Goal: Use online tool/utility: Utilize a website feature to perform a specific function

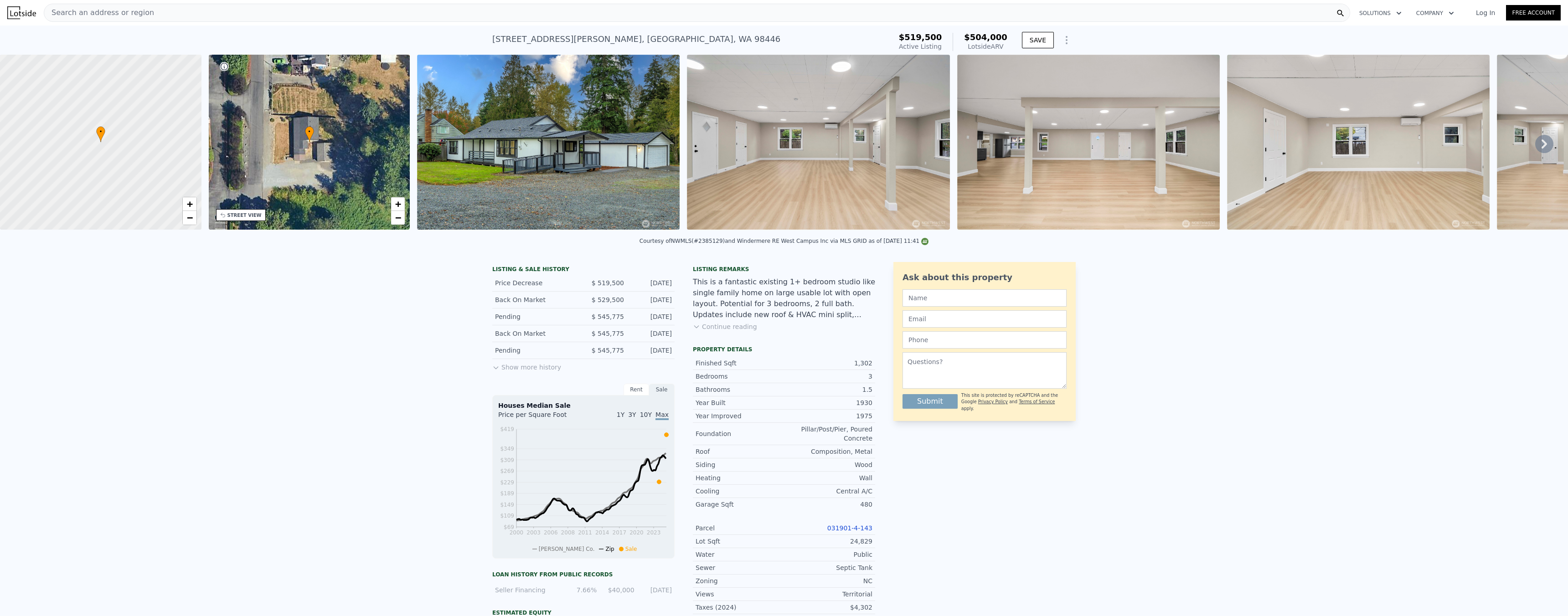
click at [312, 12] on div "Search an address or region" at bounding box center [697, 13] width 1306 height 18
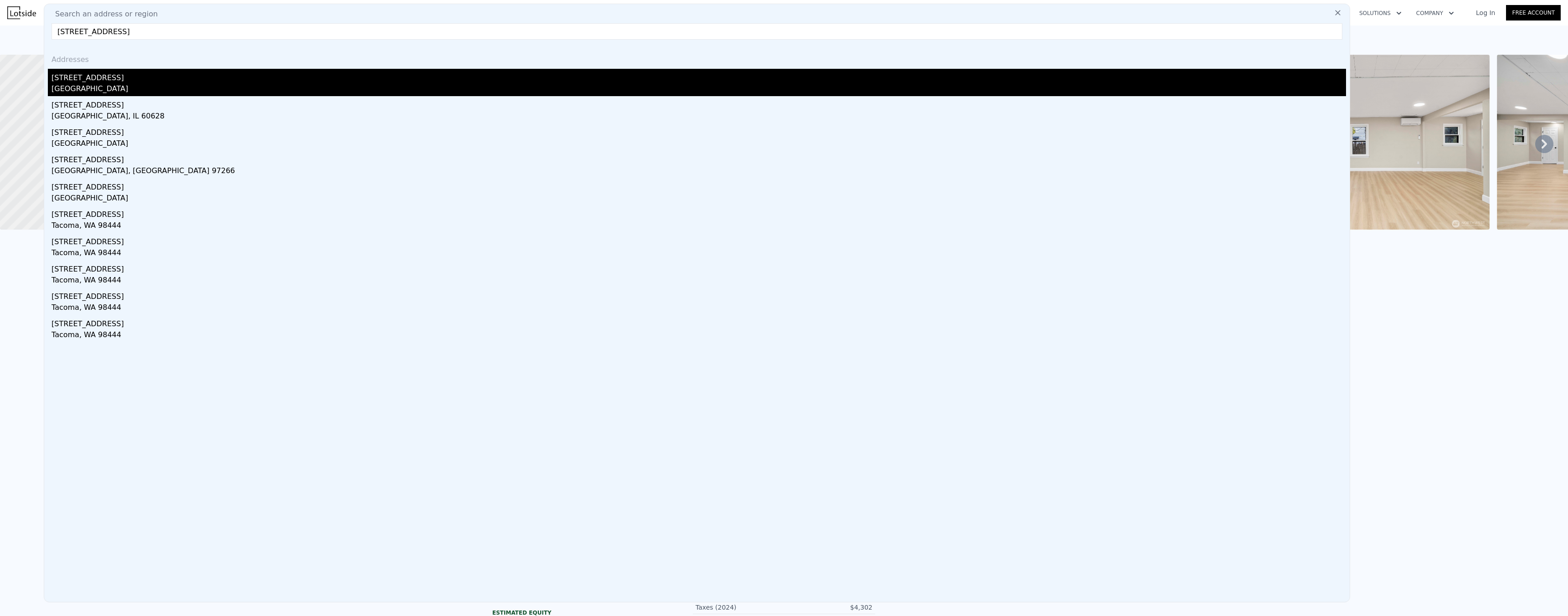
type input "[STREET_ADDRESS]"
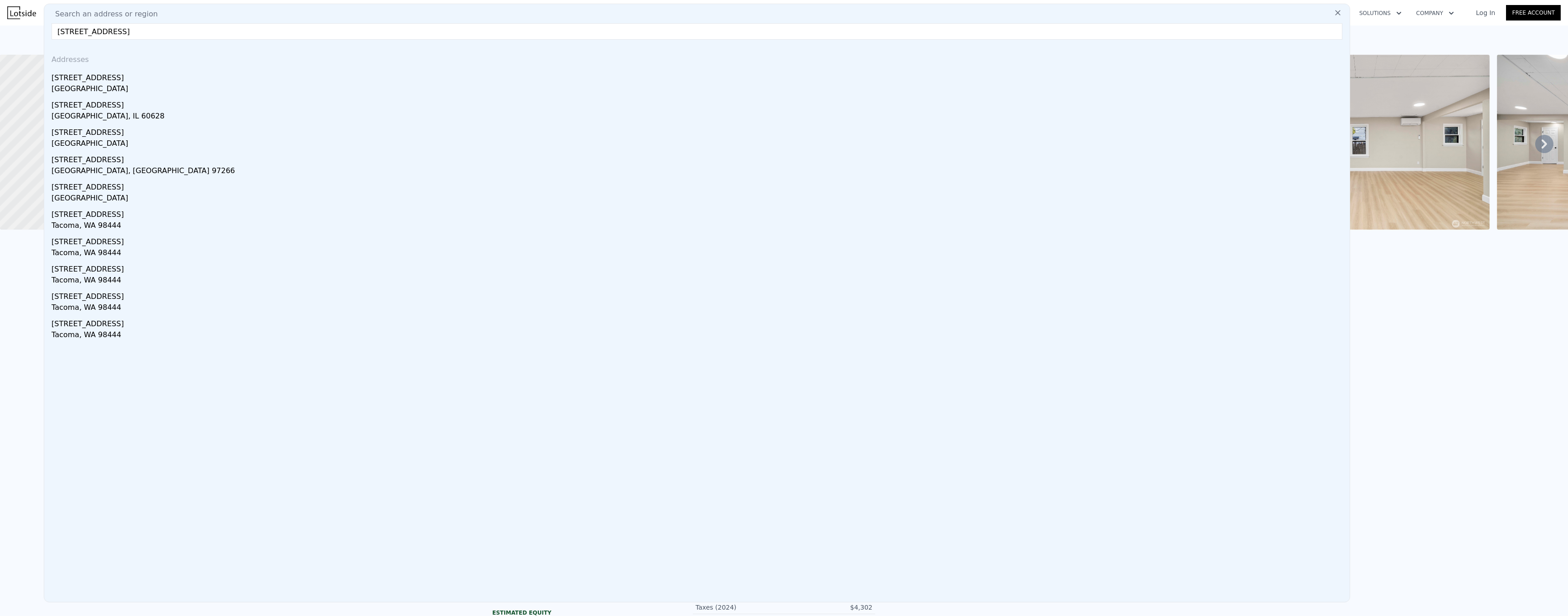
click at [95, 81] on div "[STREET_ADDRESS]" at bounding box center [698, 76] width 1295 height 15
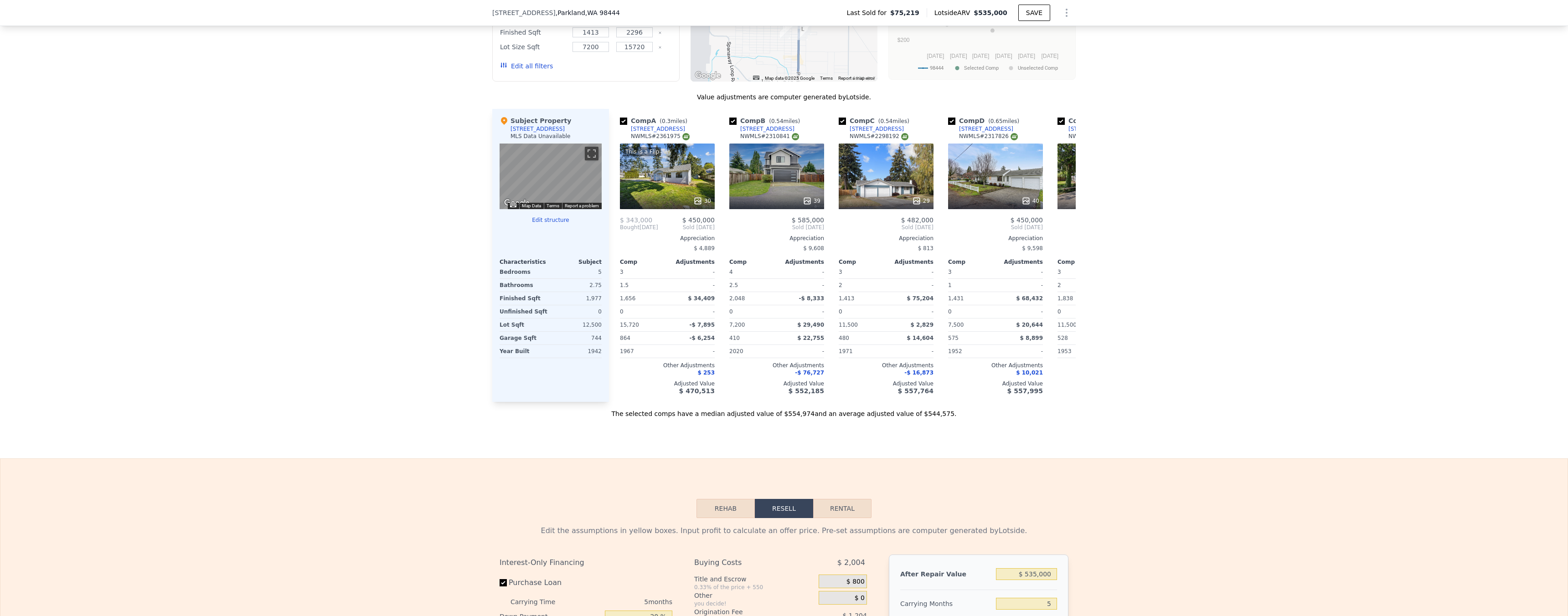
scroll to position [658, 0]
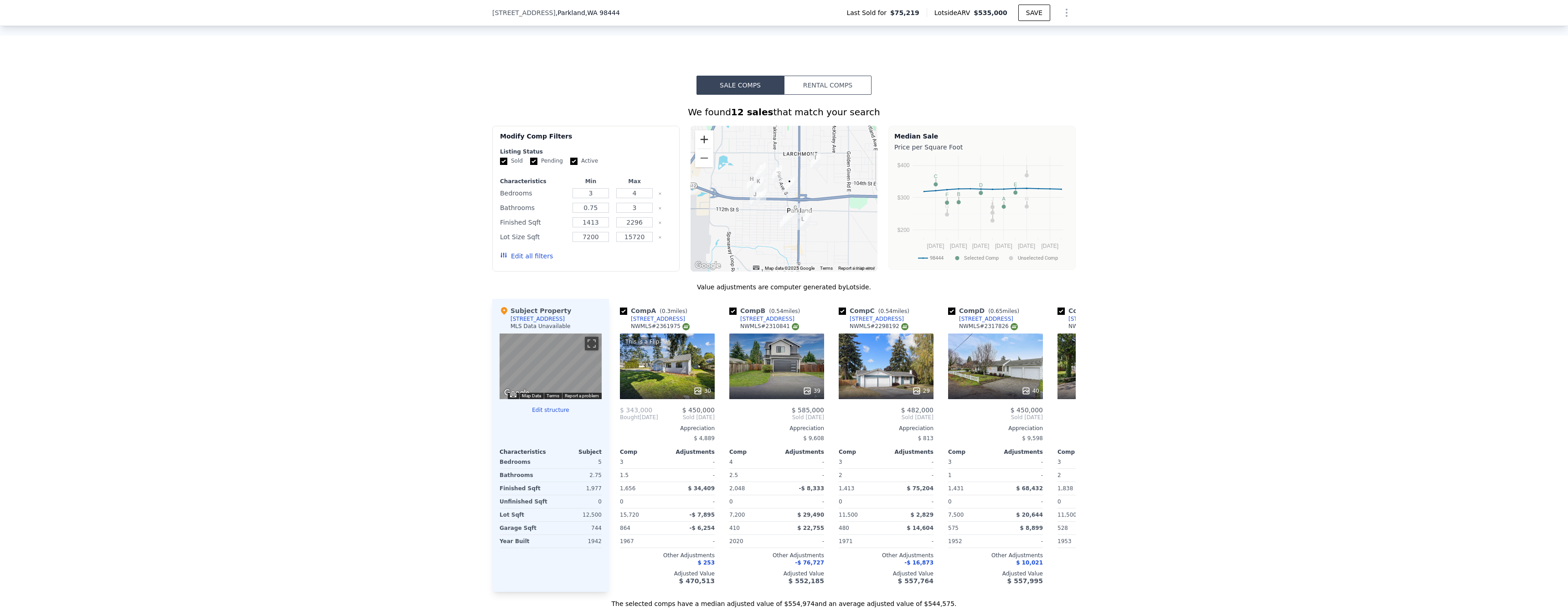
click at [702, 148] on button "Zoom in" at bounding box center [704, 140] width 18 height 18
drag, startPoint x: 806, startPoint y: 180, endPoint x: 728, endPoint y: 251, distance: 105.5
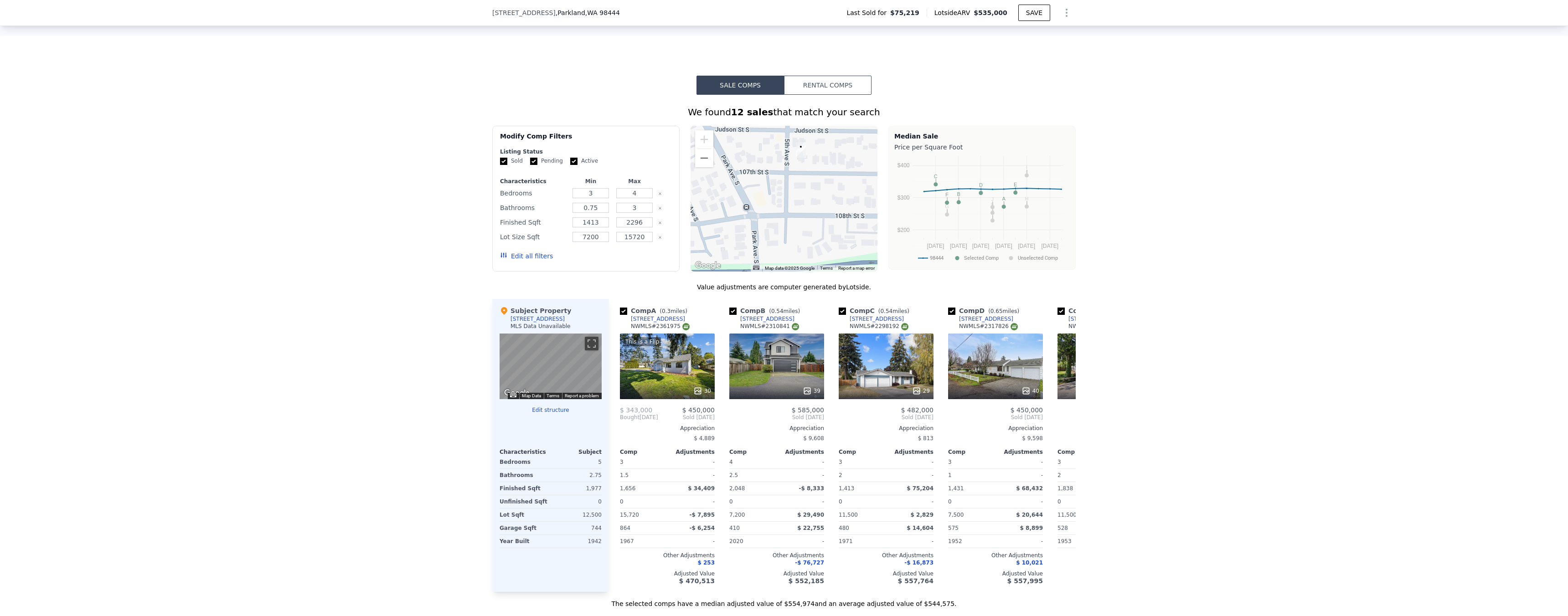
click at [728, 251] on div at bounding box center [784, 199] width 187 height 146
click at [703, 161] on button "Zoom out" at bounding box center [704, 158] width 18 height 18
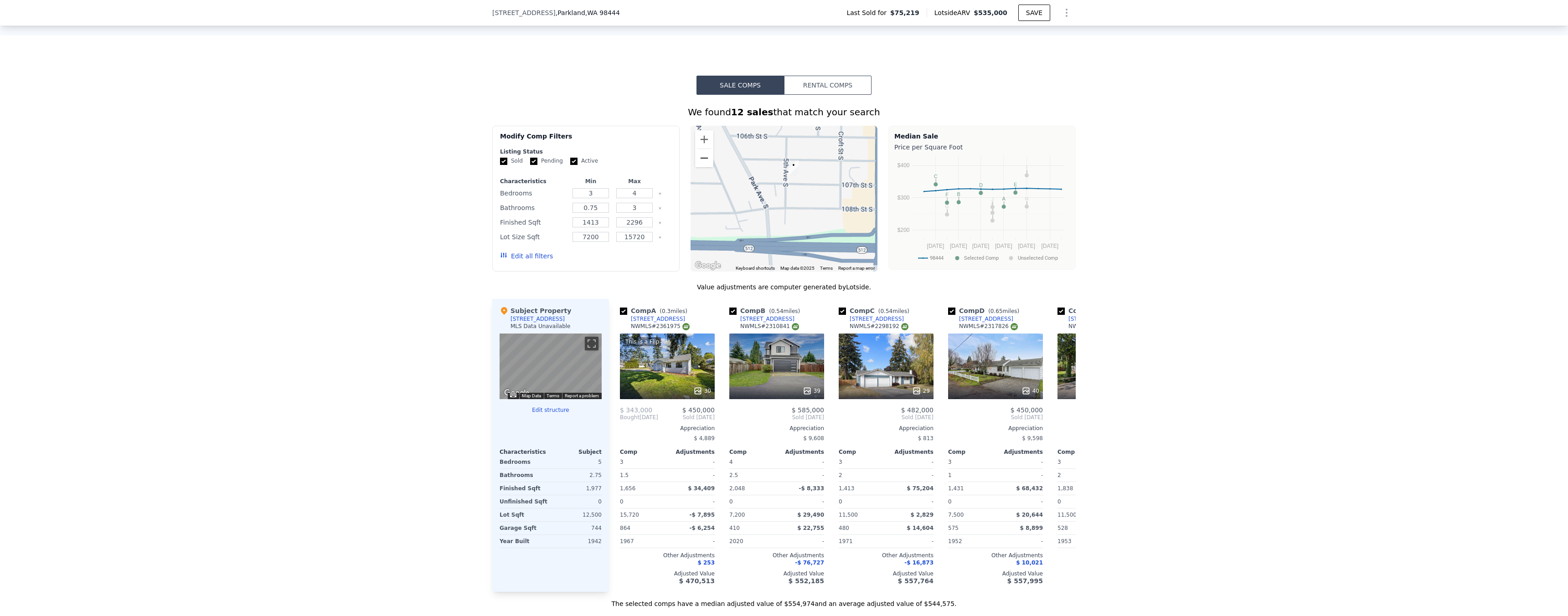
click at [703, 161] on button "Zoom out" at bounding box center [704, 158] width 18 height 18
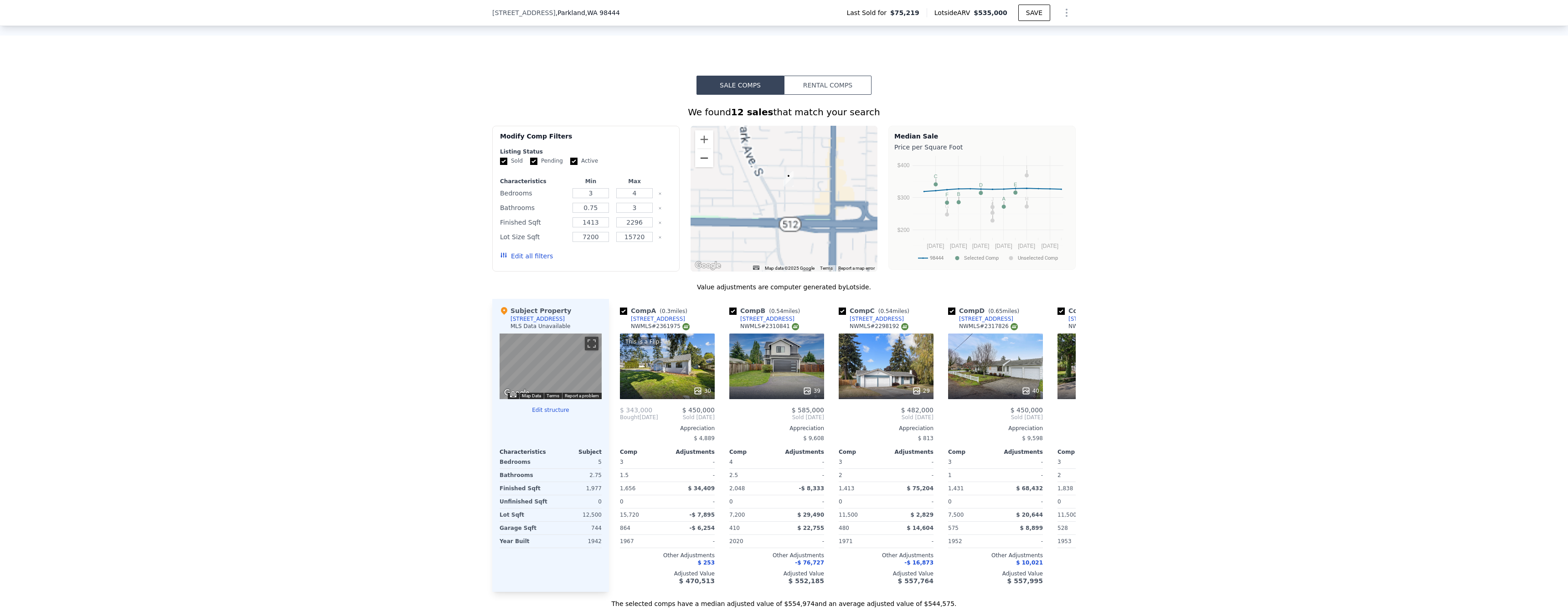
click at [703, 161] on button "Zoom out" at bounding box center [704, 158] width 18 height 18
click at [703, 161] on button "Zoom out" at bounding box center [704, 158] width 18 height 18
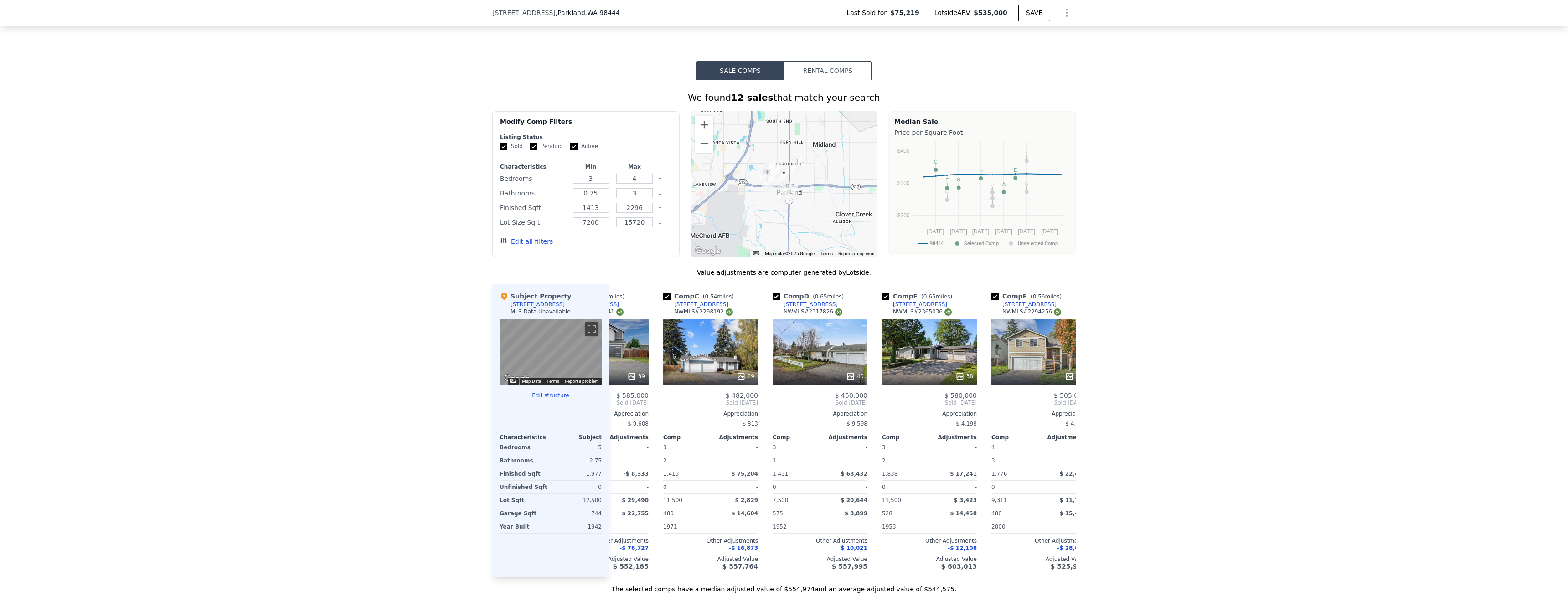
scroll to position [0, 191]
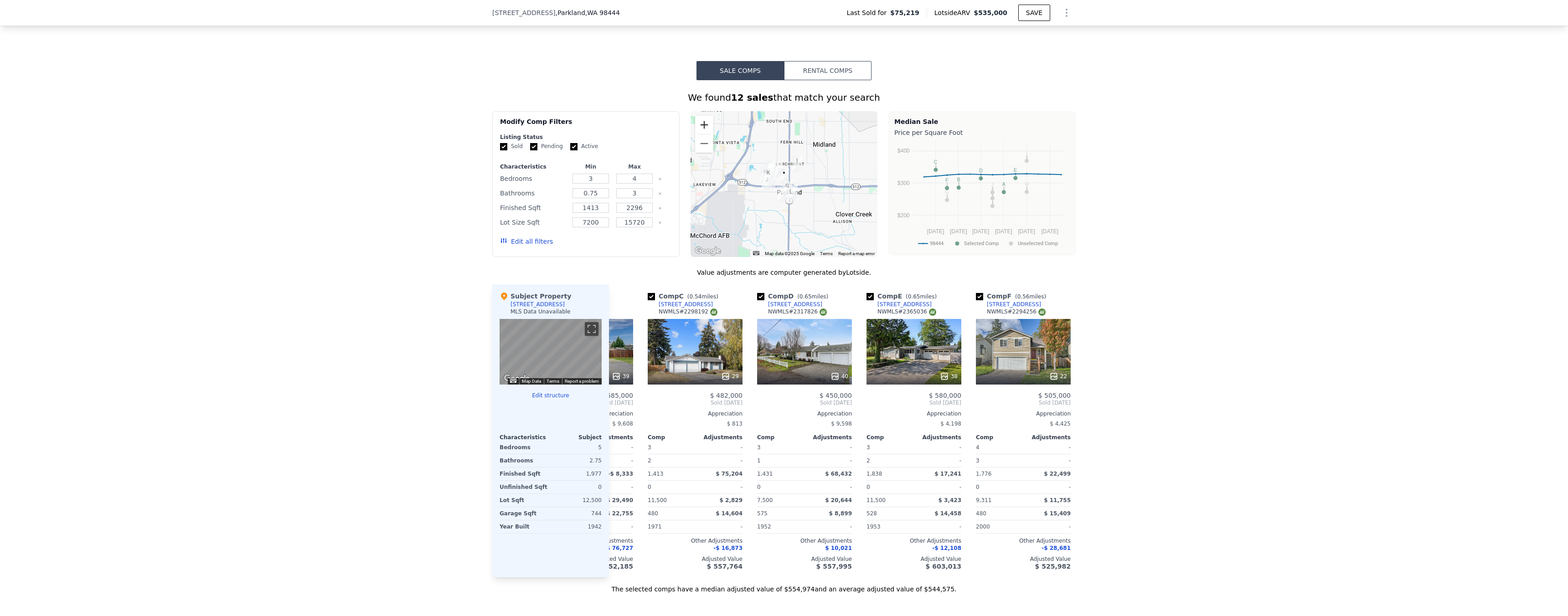
click at [704, 134] on button "Zoom in" at bounding box center [704, 125] width 18 height 18
drag, startPoint x: 803, startPoint y: 214, endPoint x: 774, endPoint y: 183, distance: 42.4
click at [768, 167] on div at bounding box center [784, 184] width 187 height 146
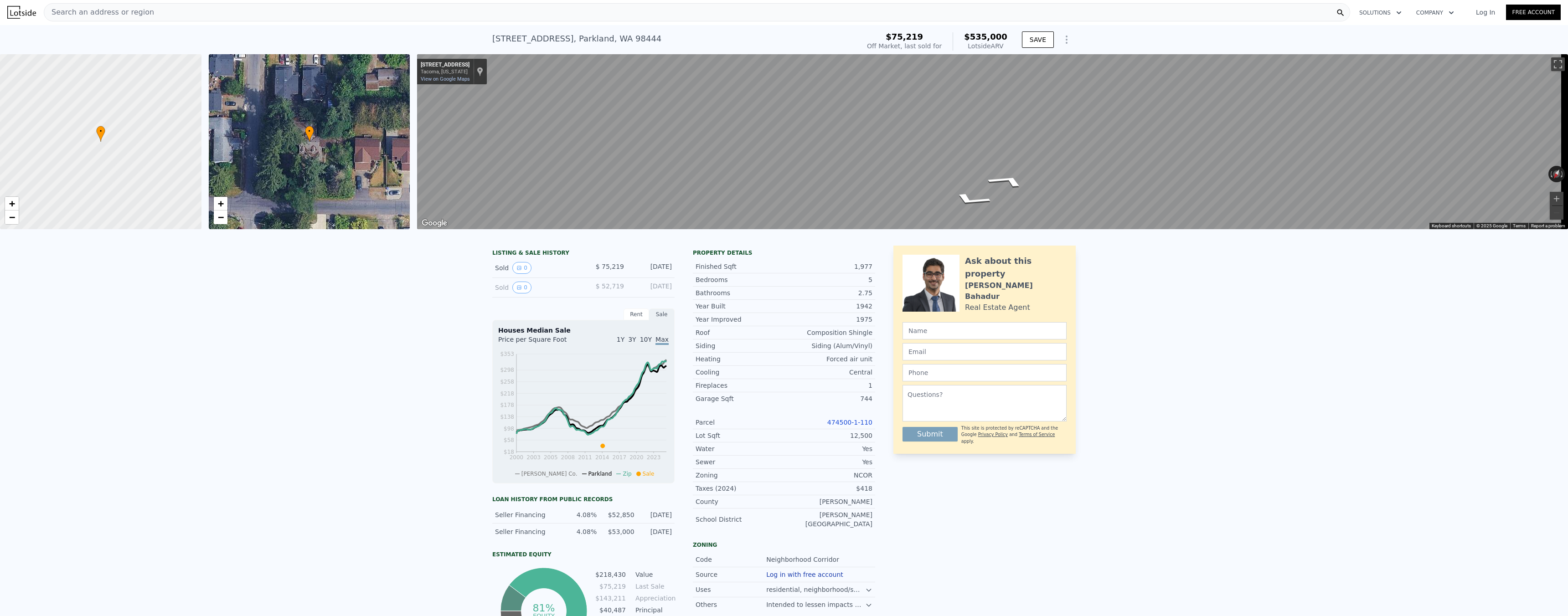
scroll to position [0, 0]
click at [224, 12] on div "Search an address or region" at bounding box center [697, 13] width 1306 height 18
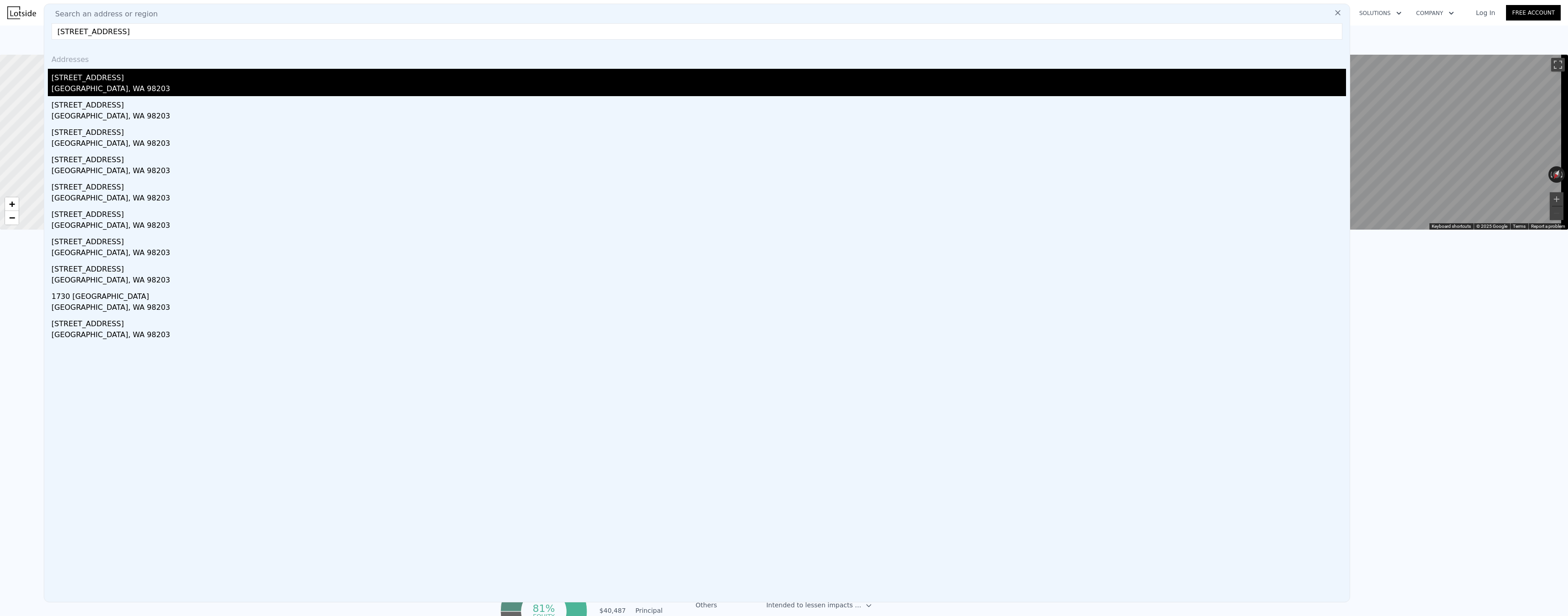
type input "[STREET_ADDRESS]"
click at [120, 77] on div "[STREET_ADDRESS]" at bounding box center [698, 76] width 1295 height 15
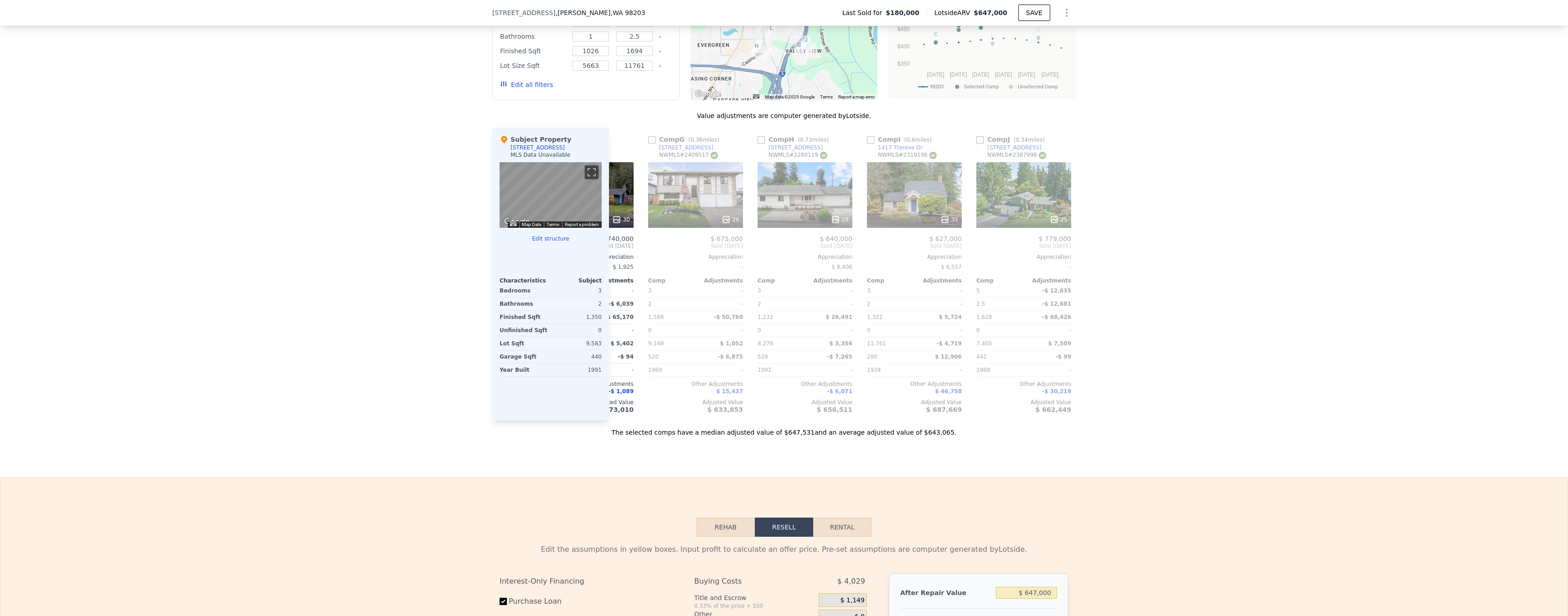
scroll to position [0, 633]
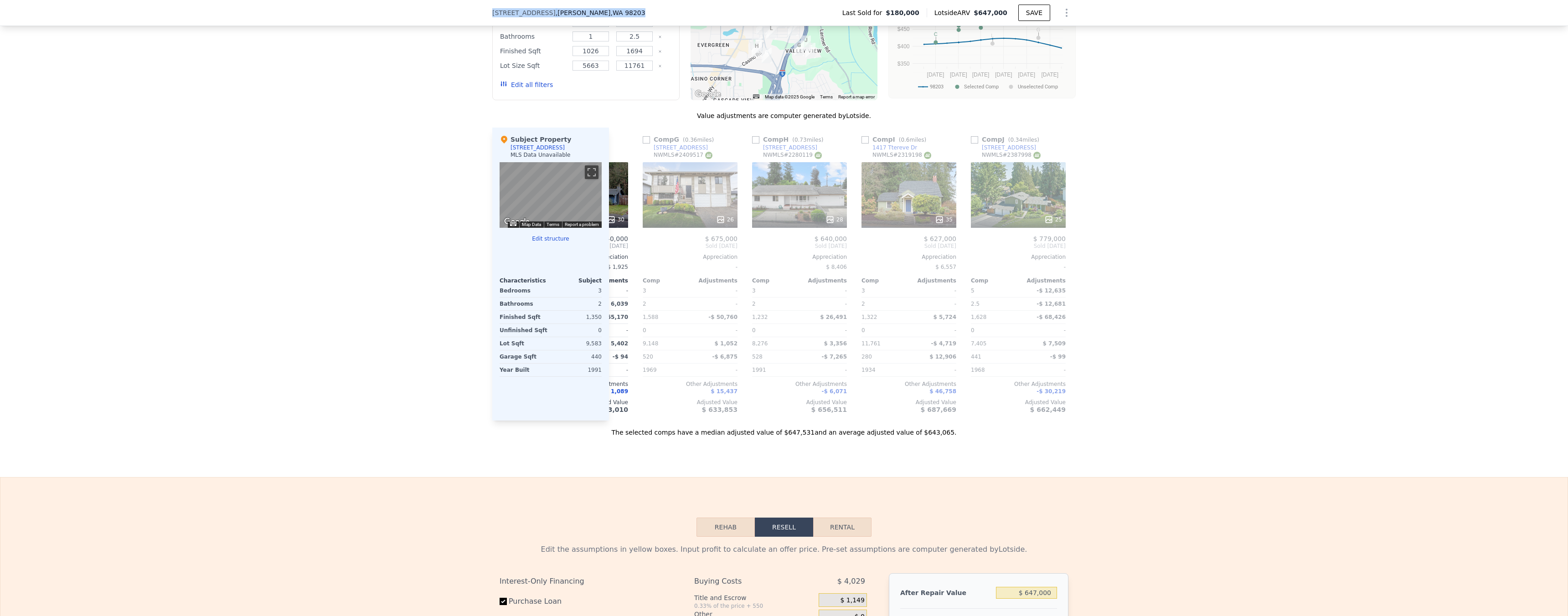
drag, startPoint x: 572, startPoint y: 20, endPoint x: 488, endPoint y: 13, distance: 84.3
click at [488, 13] on div "[STREET_ADDRESS] Last Sold for $180,000 Lotside ARV $647,000 SAVE" at bounding box center [784, 13] width 1568 height 26
copy div "[STREET_ADDRESS]"
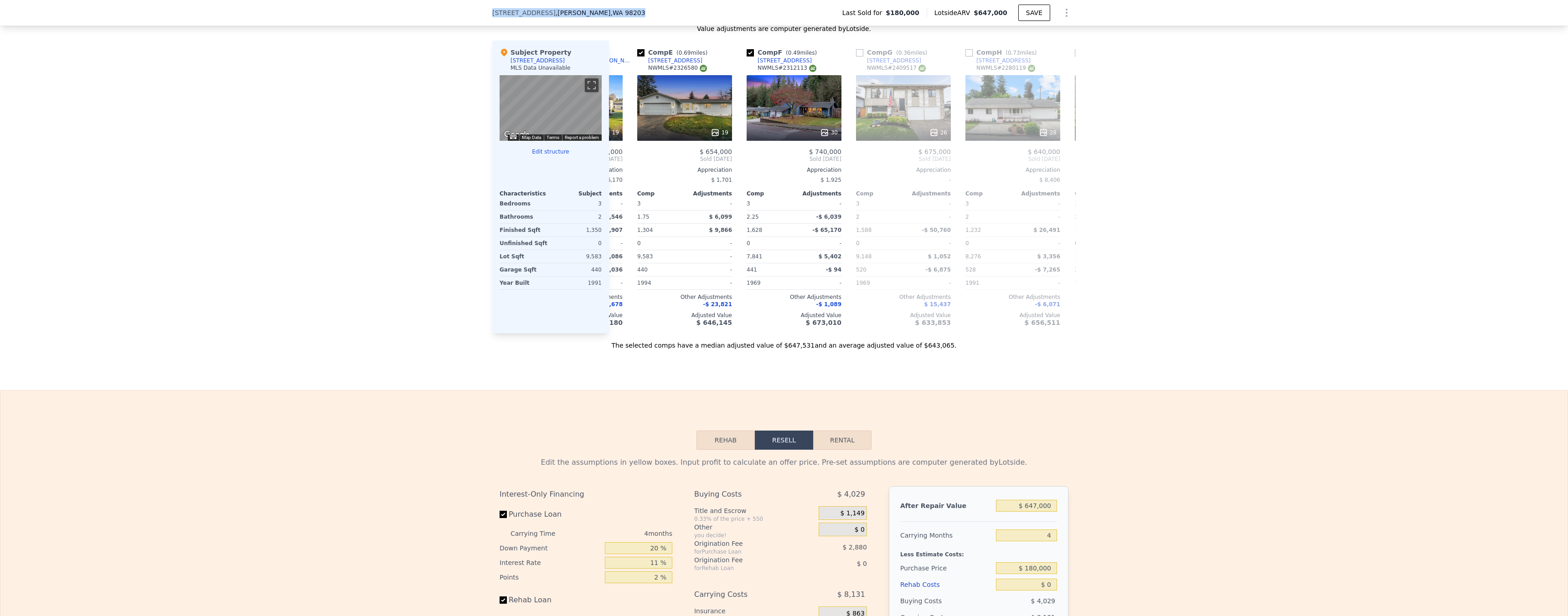
scroll to position [962, 0]
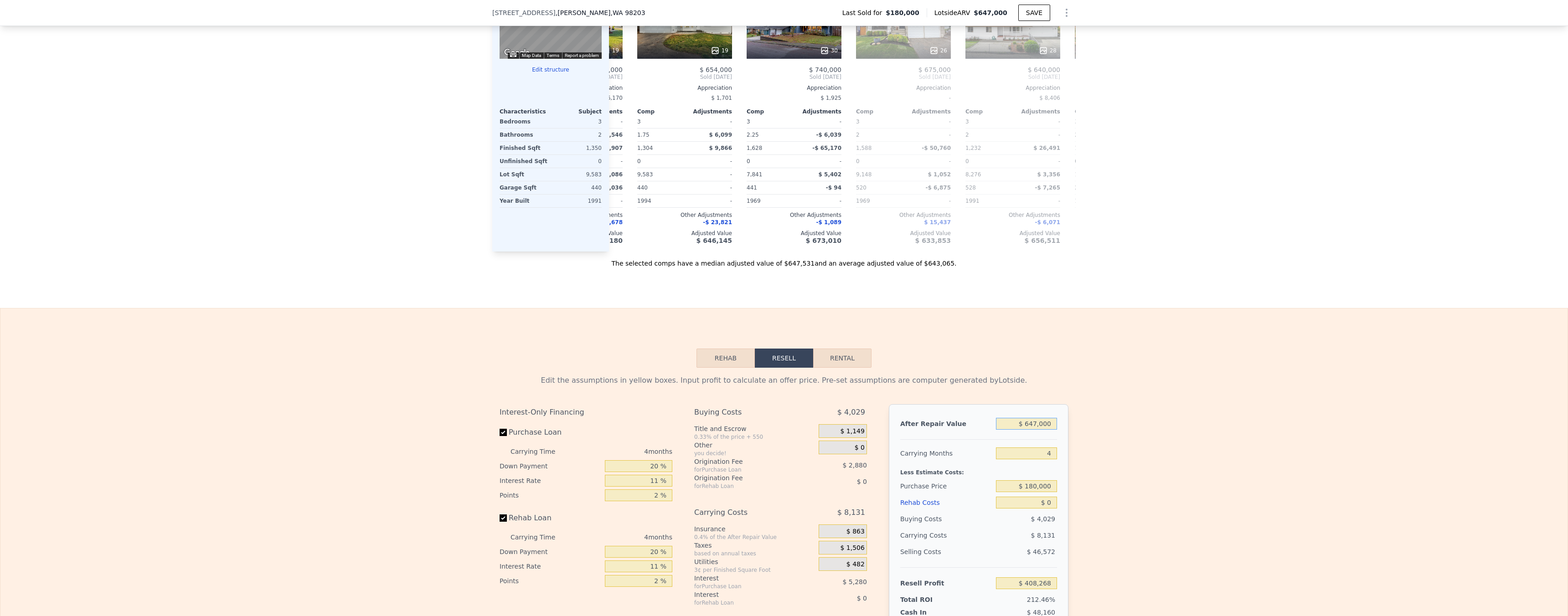
click at [1042, 430] on input "$ 647,000" at bounding box center [1027, 424] width 61 height 12
type input "$ 6"
type input "-$ 191,841"
type input "$ 615"
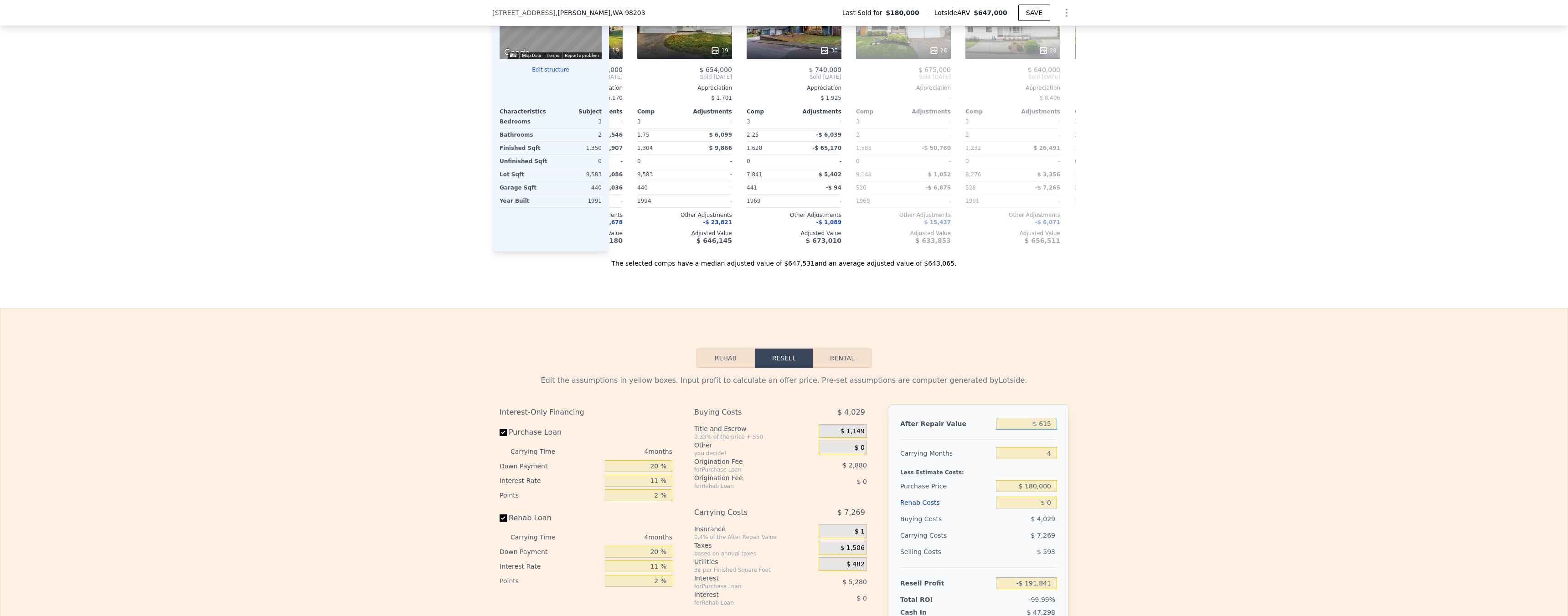
type input "-$ 191,276"
type input "$ 6,150"
type input "-$ 186,142"
type input "$ 61,500"
type input "-$ 134,805"
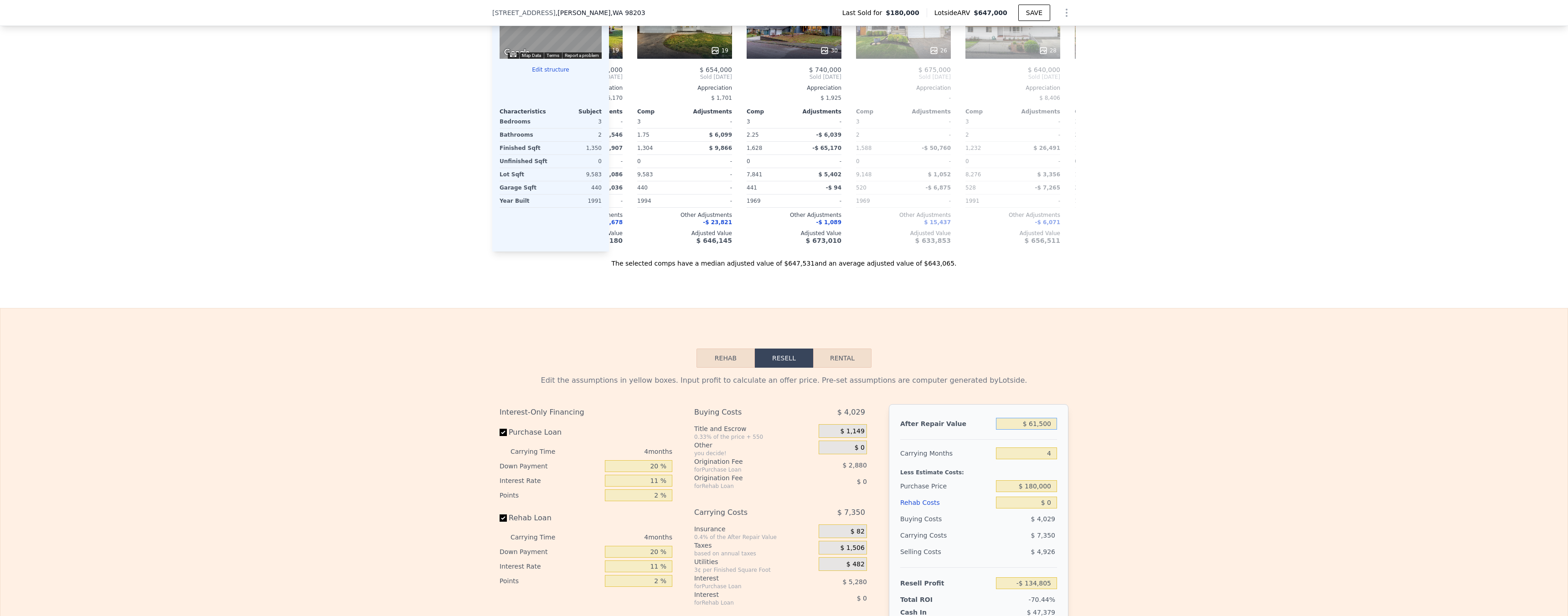
type input "$ 615,000"
type input "$ 378,588"
type input "$ 615,000"
click at [1149, 434] on div "Edit the assumptions in yellow boxes. Input profit to calculate an offer price.…" at bounding box center [784, 537] width 1567 height 339
click at [1044, 492] on input "$ 180,000" at bounding box center [1027, 485] width 61 height 12
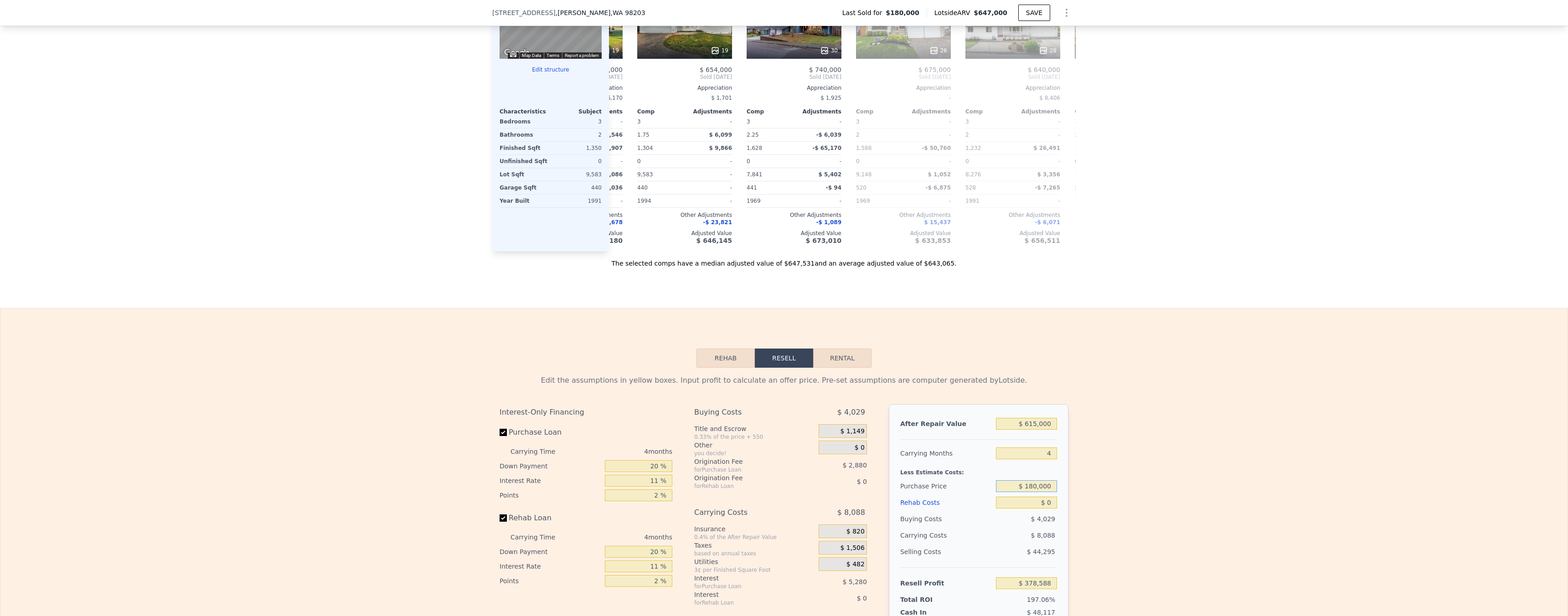
click at [1044, 492] on input "$ 180,000" at bounding box center [1027, 485] width 61 height 12
type input "$ 580,000"
click at [1072, 487] on div "Edit the assumptions in yellow boxes. Input profit to calculate an offer price.…" at bounding box center [784, 537] width 1567 height 339
type input "-$ 40,876"
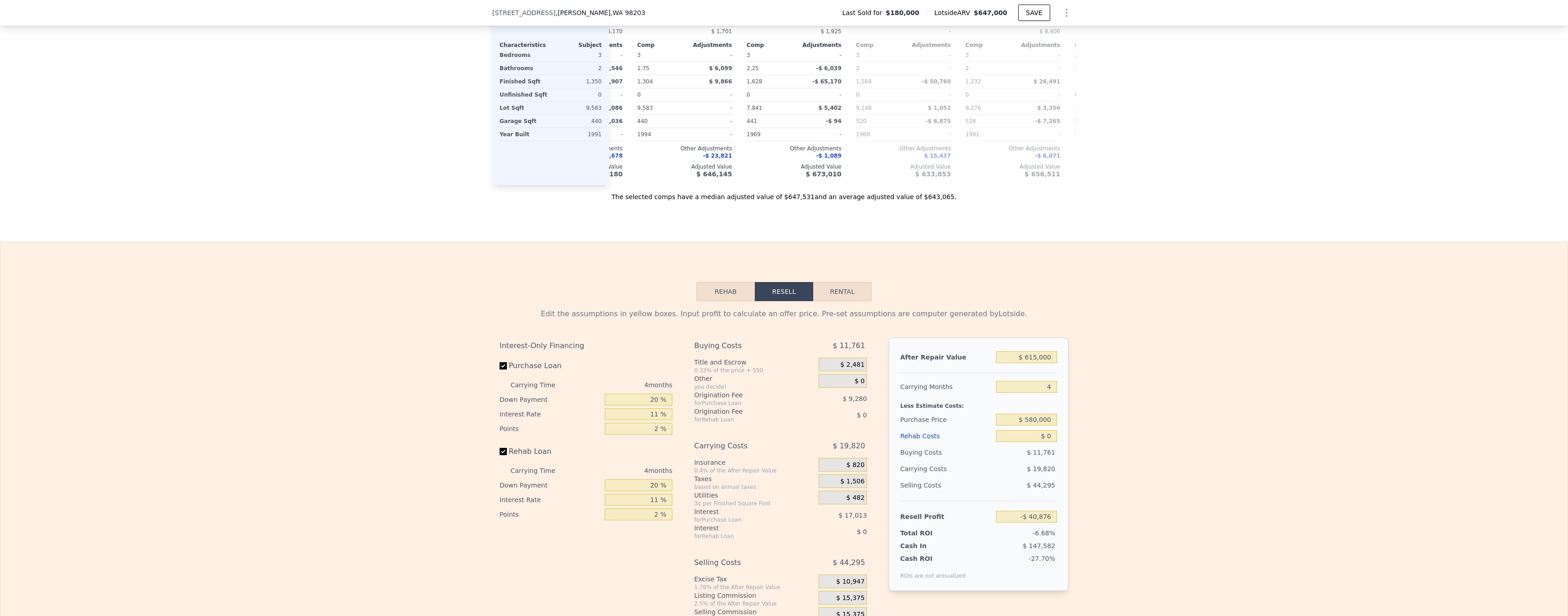
scroll to position [1036, 0]
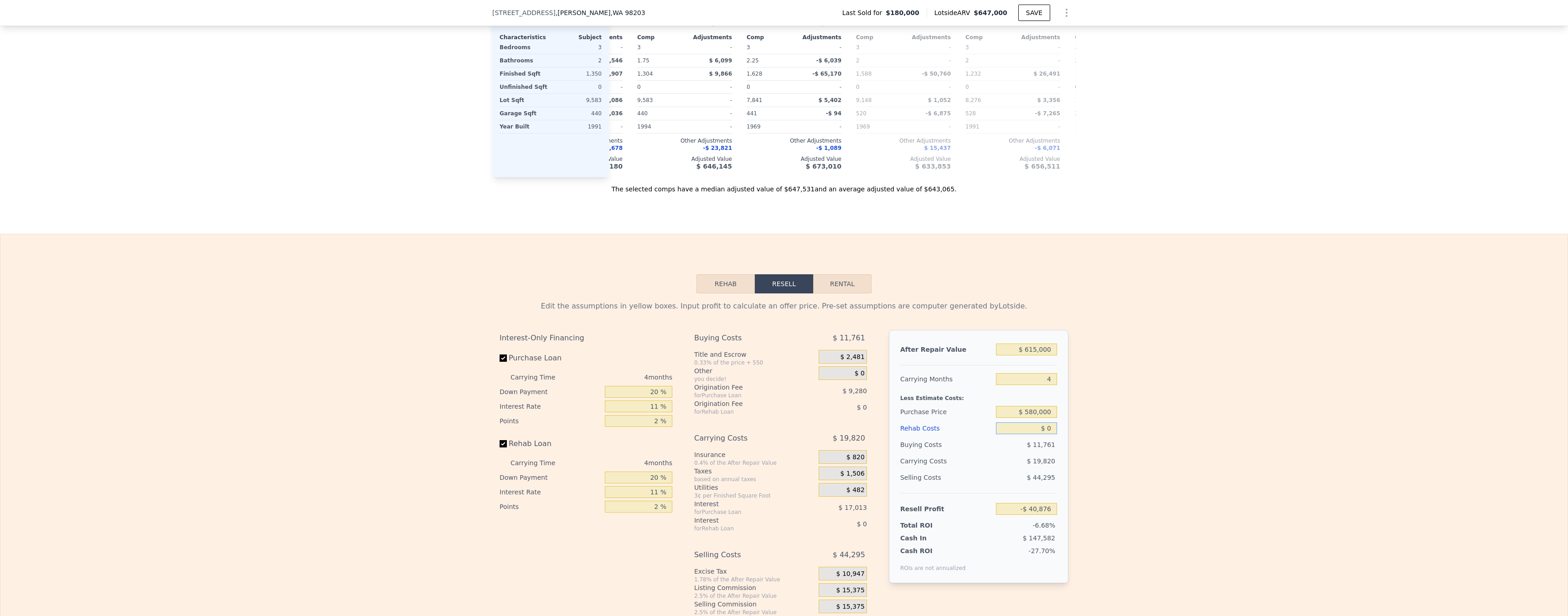
click at [1044, 434] on input "$ 0" at bounding box center [1027, 428] width 61 height 12
type input "$ 10"
type input "-$ 40,886"
type input "$ 100"
type input "-$ 40,982"
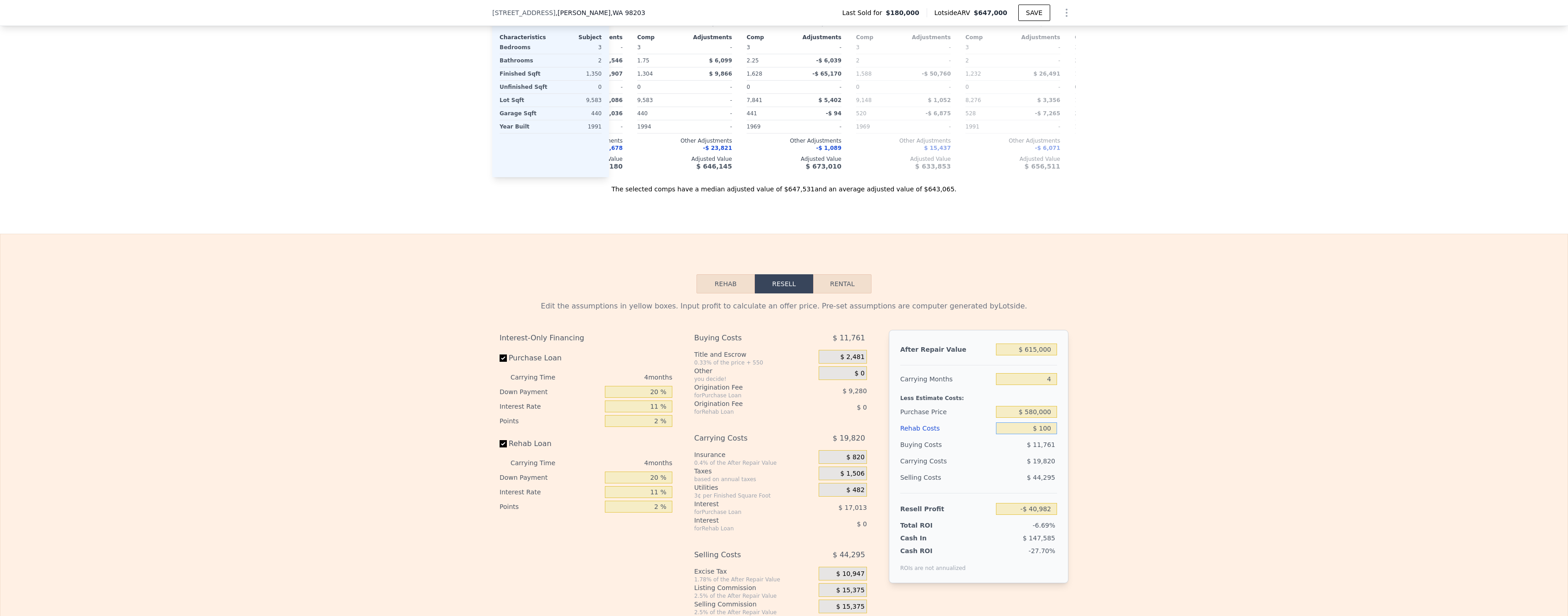
type input "$ 1,000"
type input "-$ 41,920"
type input "$ 10,000"
type input "-$ 51,328"
type input "$ 1,000"
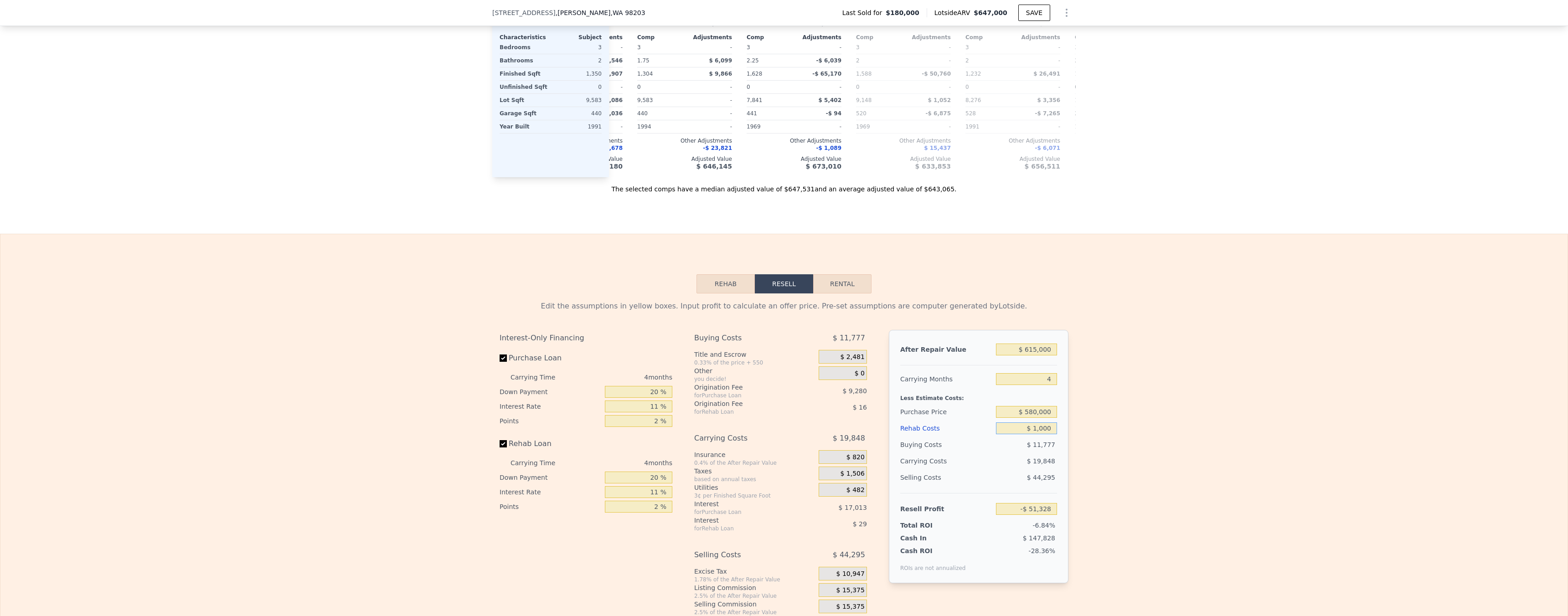
type input "-$ 41,920"
type input "$ 100"
type input "-$ 40,982"
type input "$ 10"
type input "-$ 40,886"
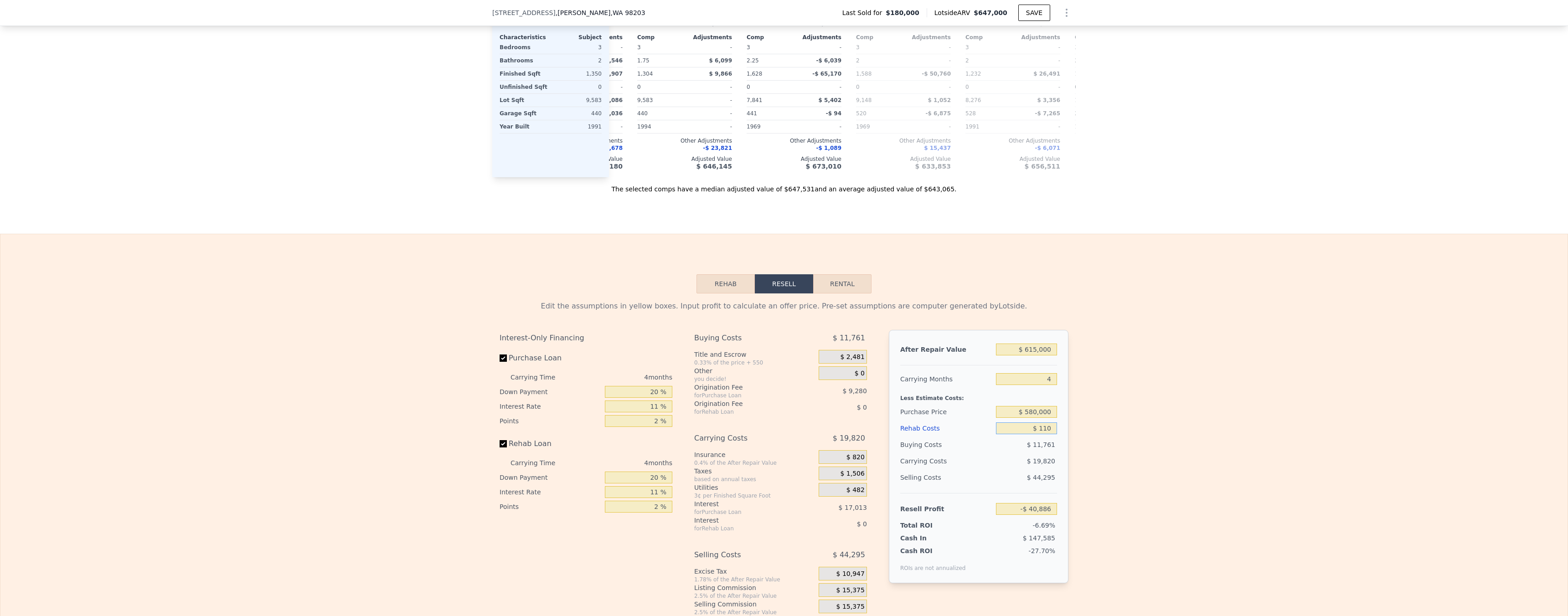
type input "$ 1,150"
type input "-$ 42,076"
type input "$ 11,500"
type input "-$ 52,896"
type input "$ 115,000"
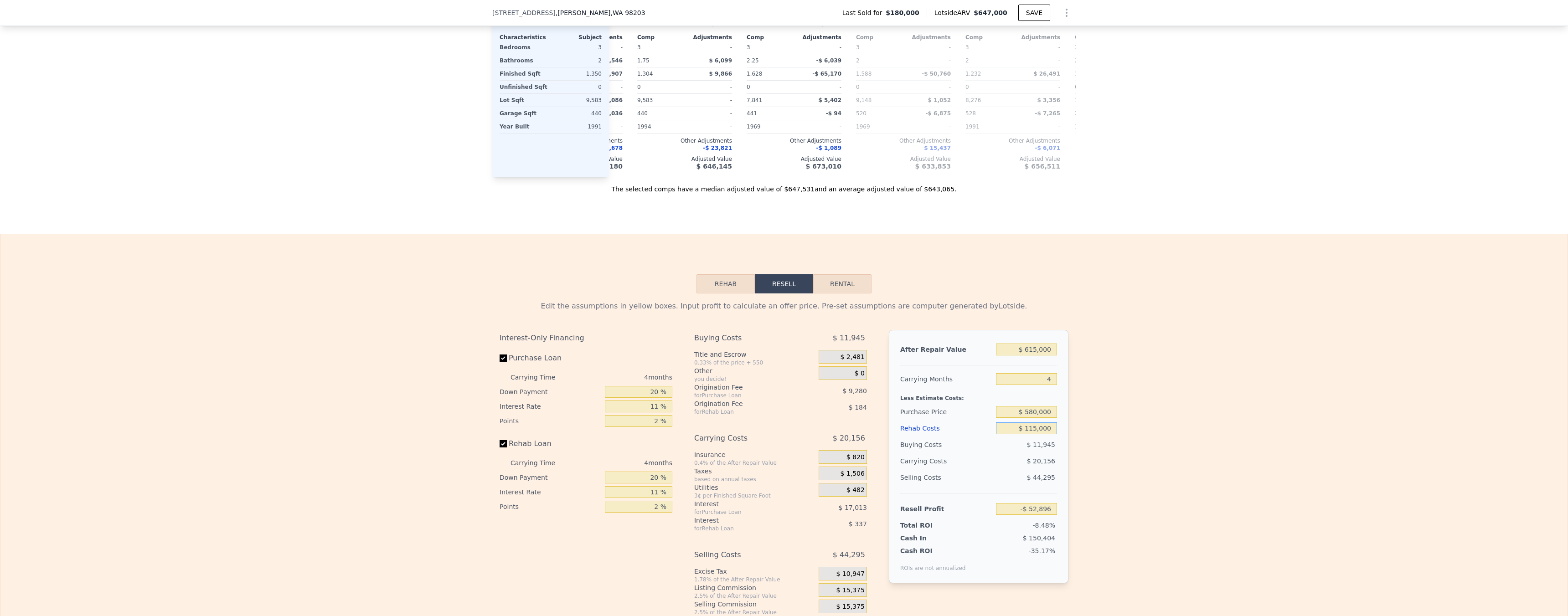
type input "-$ 161,088"
drag, startPoint x: 1068, startPoint y: 452, endPoint x: 1066, endPoint y: 462, distance: 10.2
click at [1068, 452] on div "Edit the assumptions in yellow boxes. Input profit to calculate an offer price.…" at bounding box center [784, 463] width 583 height 339
click at [1043, 434] on input "$ 115,000" at bounding box center [1027, 428] width 61 height 12
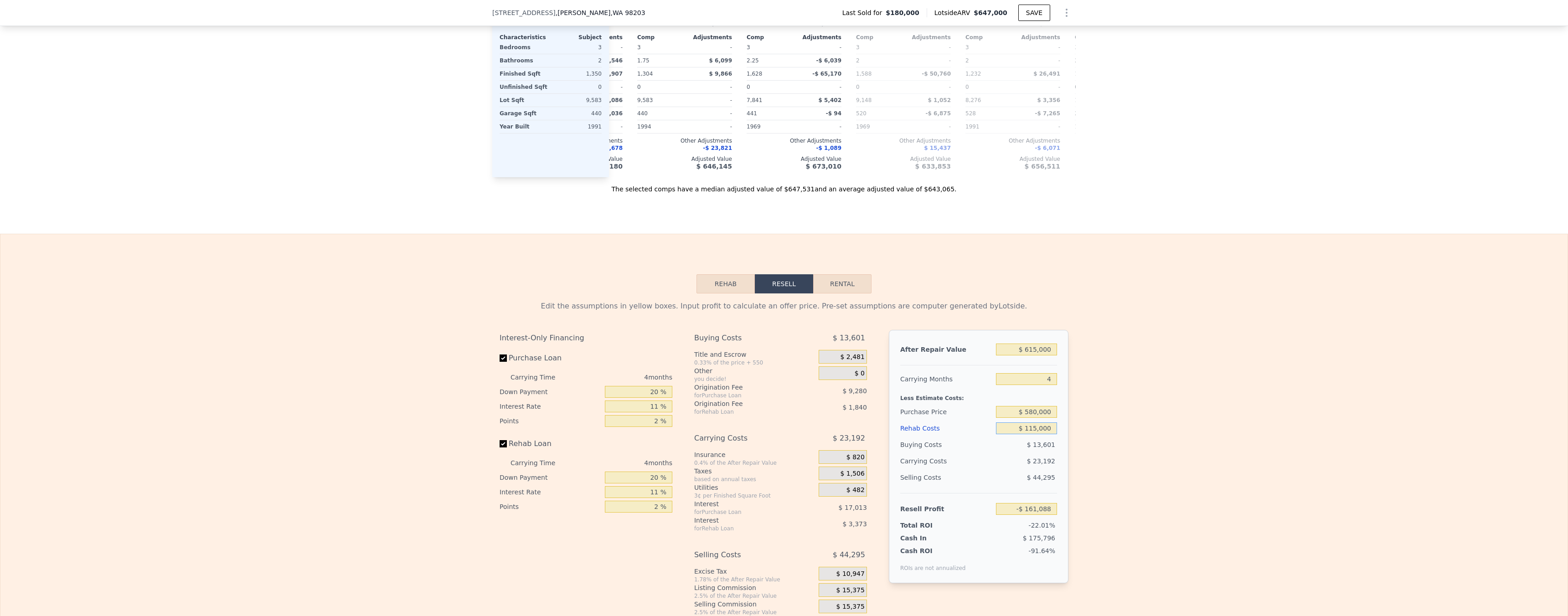
type input "$ 1"
type input "-$ 40,877"
type input "$ 10"
type input "-$ 40,886"
type input "$ 100"
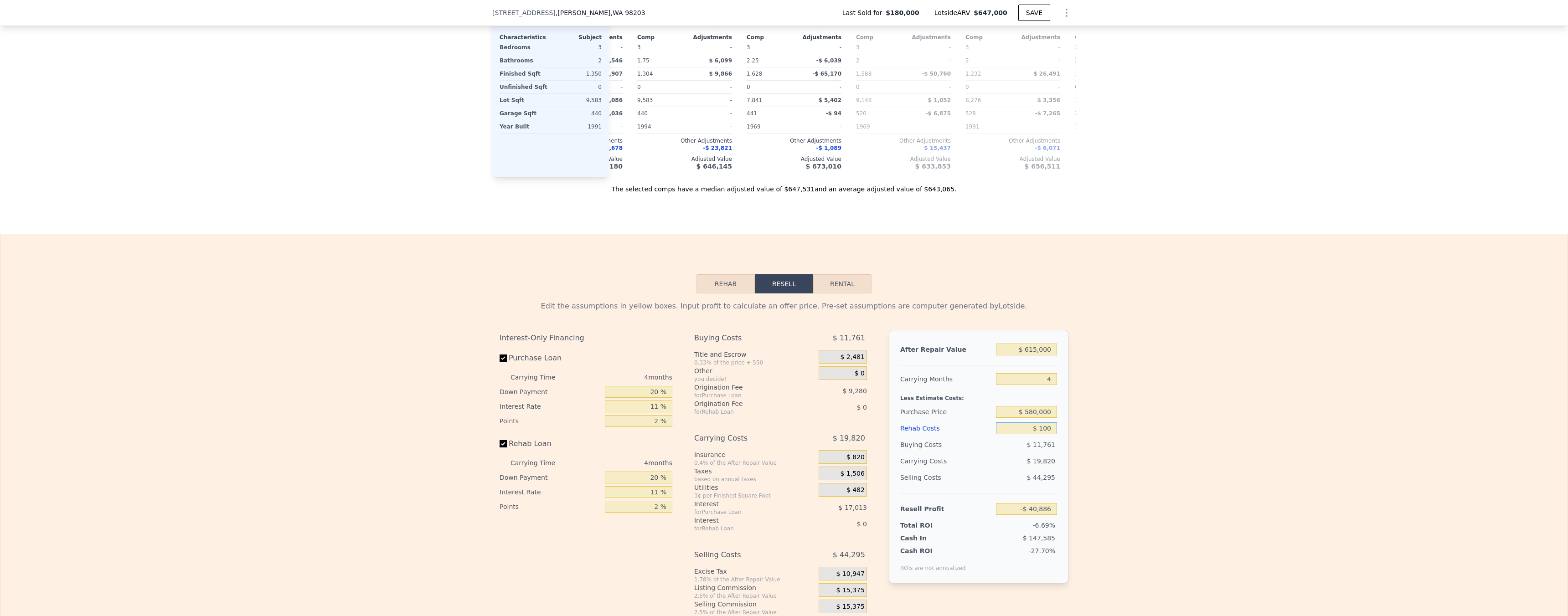
type input "-$ 40,982"
type input "$ 1,000"
type input "-$ 41,920"
type input "$ 10,000"
type input "-$ 51,328"
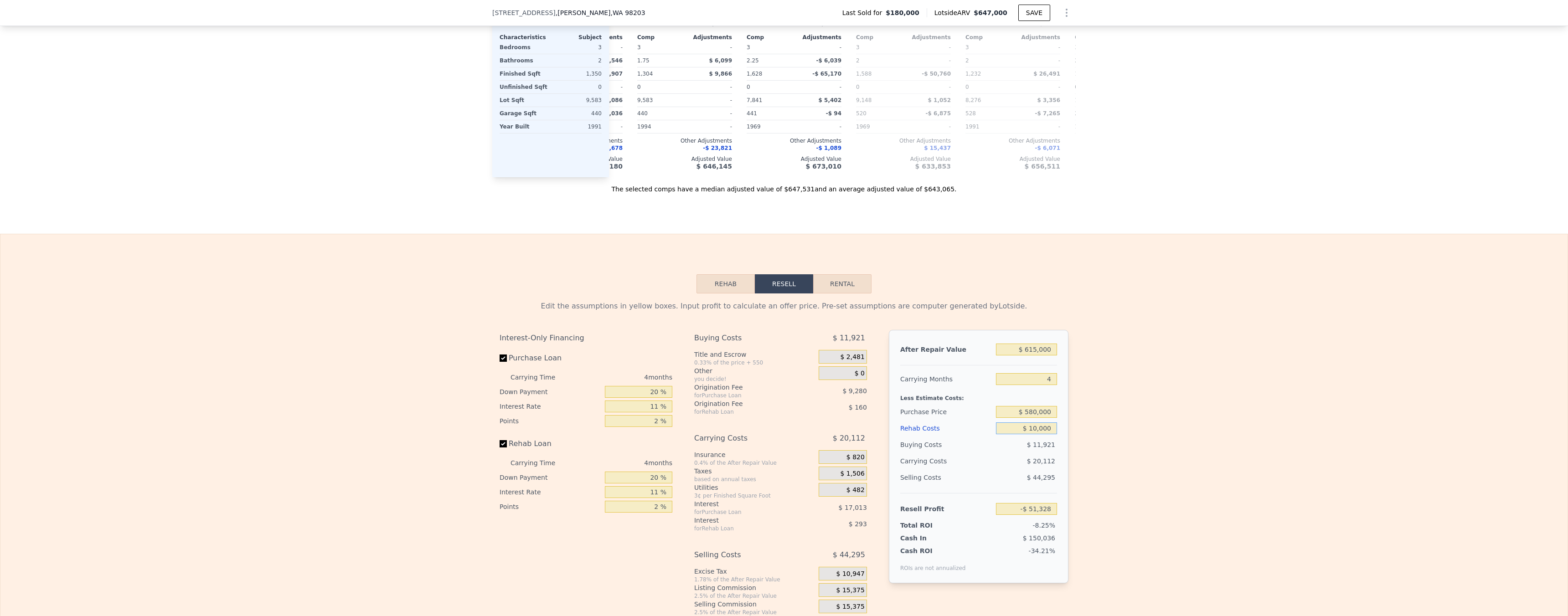
type input "$ 100,000"
type input "-$ 145,408"
type input "$ 100,000"
click at [1085, 439] on div "Edit the assumptions in yellow boxes. Input profit to calculate an offer price.…" at bounding box center [784, 463] width 1567 height 339
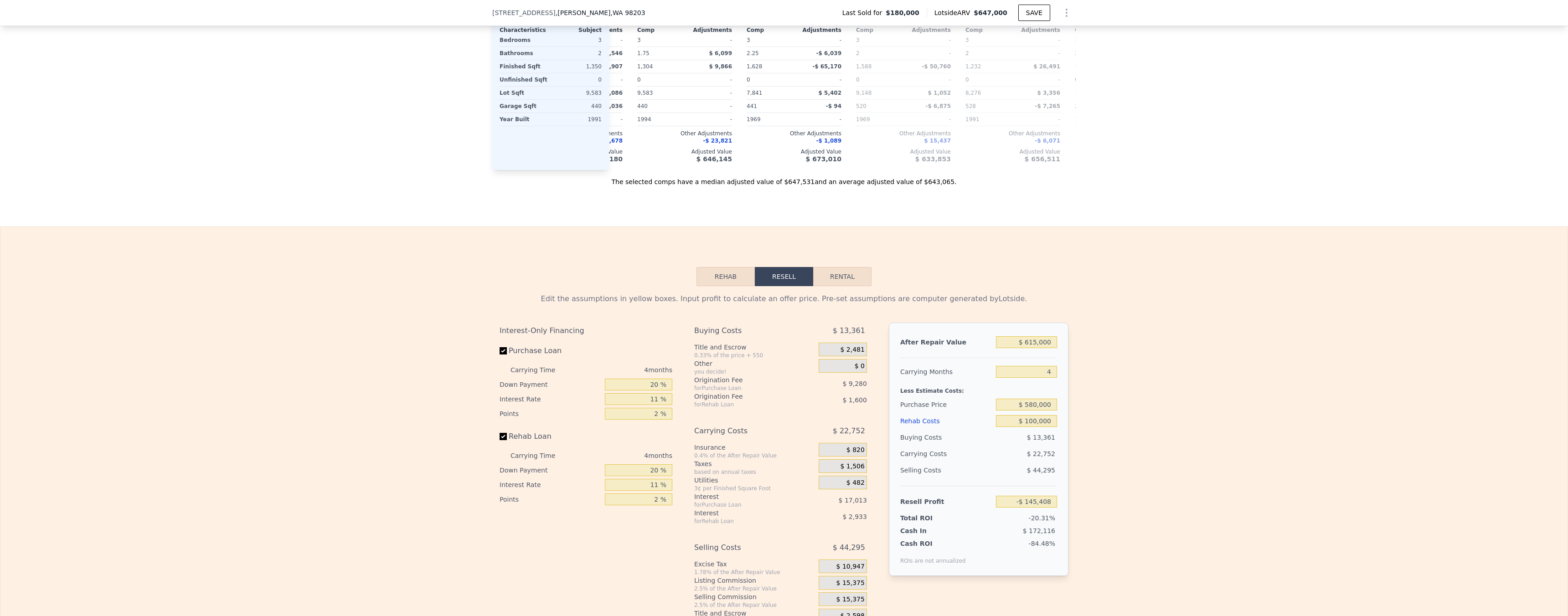
scroll to position [1049, 0]
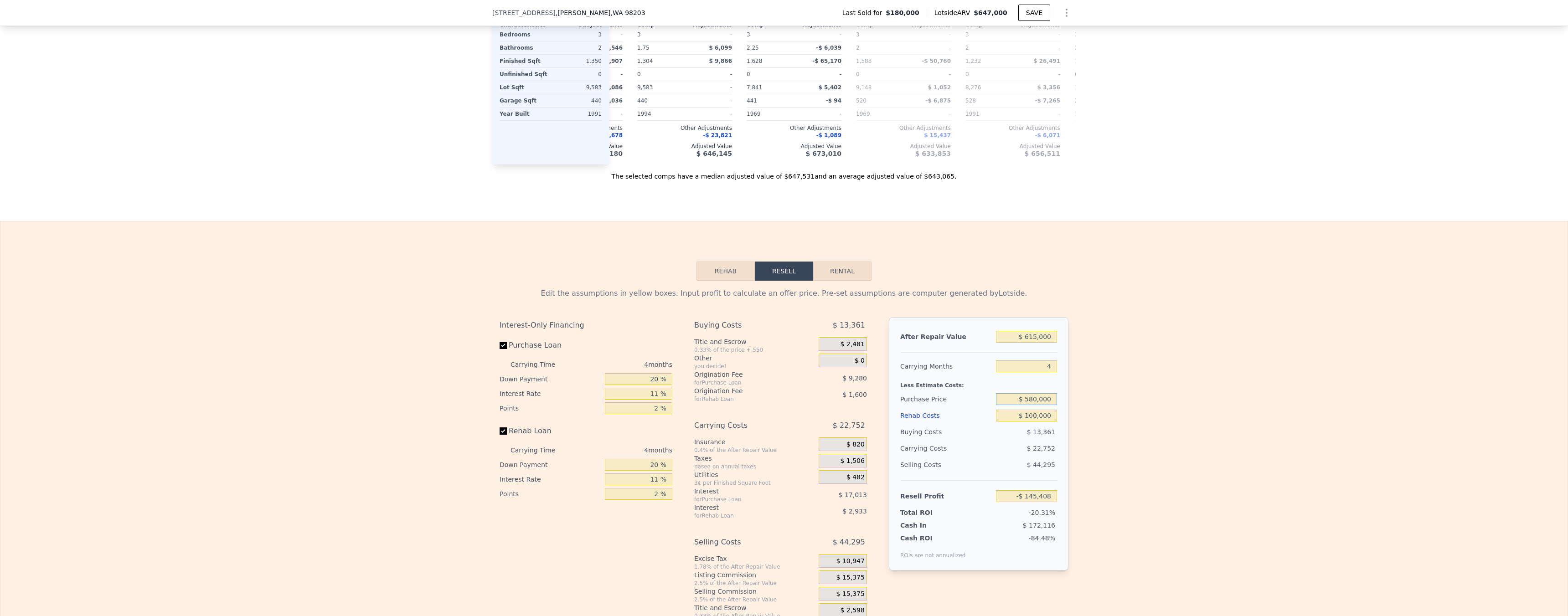
click at [1041, 405] on input "$ 580,000" at bounding box center [1027, 398] width 61 height 12
type input "$ 300,000"
click at [1074, 415] on div "Edit the assumptions in yellow boxes. Input profit to calculate an offer price.…" at bounding box center [784, 450] width 1567 height 339
type input "$ 148,216"
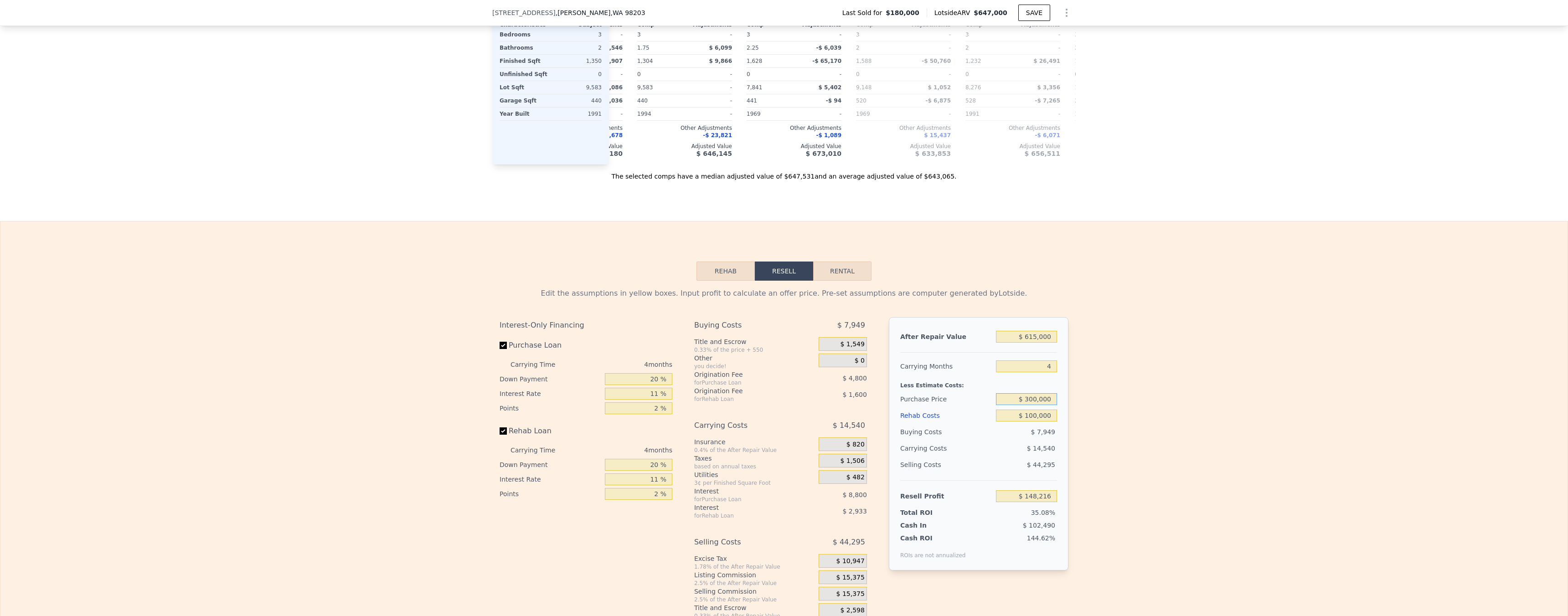
click at [1042, 405] on input "$ 300,000" at bounding box center [1027, 398] width 61 height 12
click at [1043, 405] on input "$ 300,000" at bounding box center [1027, 398] width 61 height 12
type input "$ 400,000"
click at [1086, 413] on div "Edit the assumptions in yellow boxes. Input profit to calculate an offer price.…" at bounding box center [784, 450] width 1567 height 339
type input "$ 43,351"
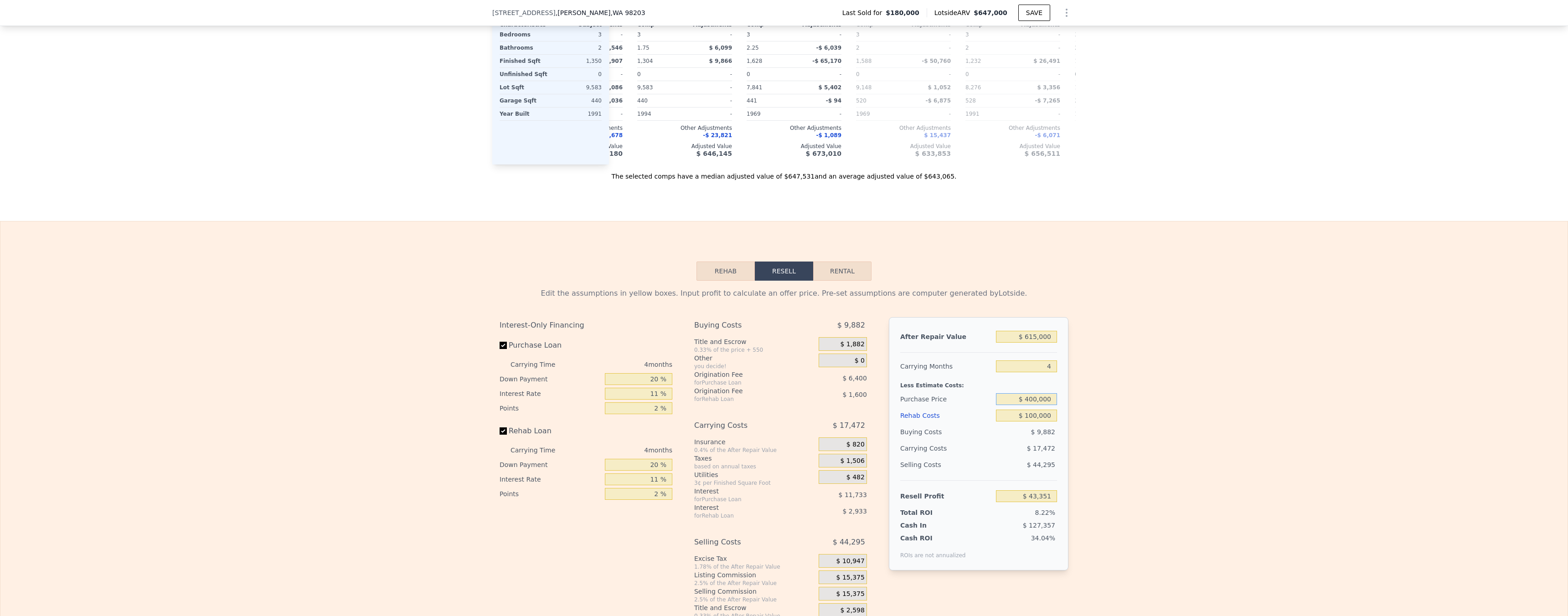
click at [1038, 405] on input "$ 400,000" at bounding box center [1027, 398] width 61 height 12
type input "$ 380,000"
click at [1079, 438] on div "Edit the assumptions in yellow boxes. Input profit to calculate an offer price.…" at bounding box center [784, 450] width 1567 height 339
type input "$ 64,322"
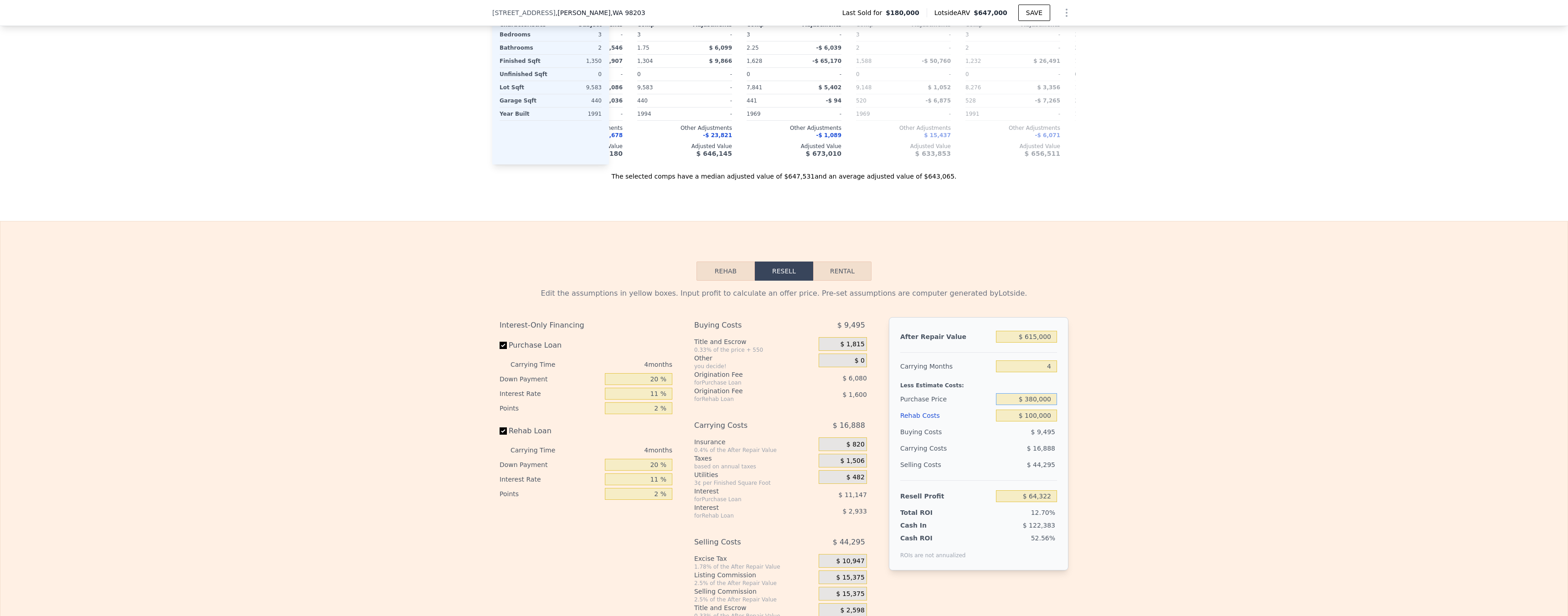
click at [1046, 405] on input "$ 380,000" at bounding box center [1027, 398] width 61 height 12
click at [1038, 405] on input "$ 380,000" at bounding box center [1027, 398] width 61 height 12
click at [1039, 405] on input "$ 380,000" at bounding box center [1027, 398] width 61 height 12
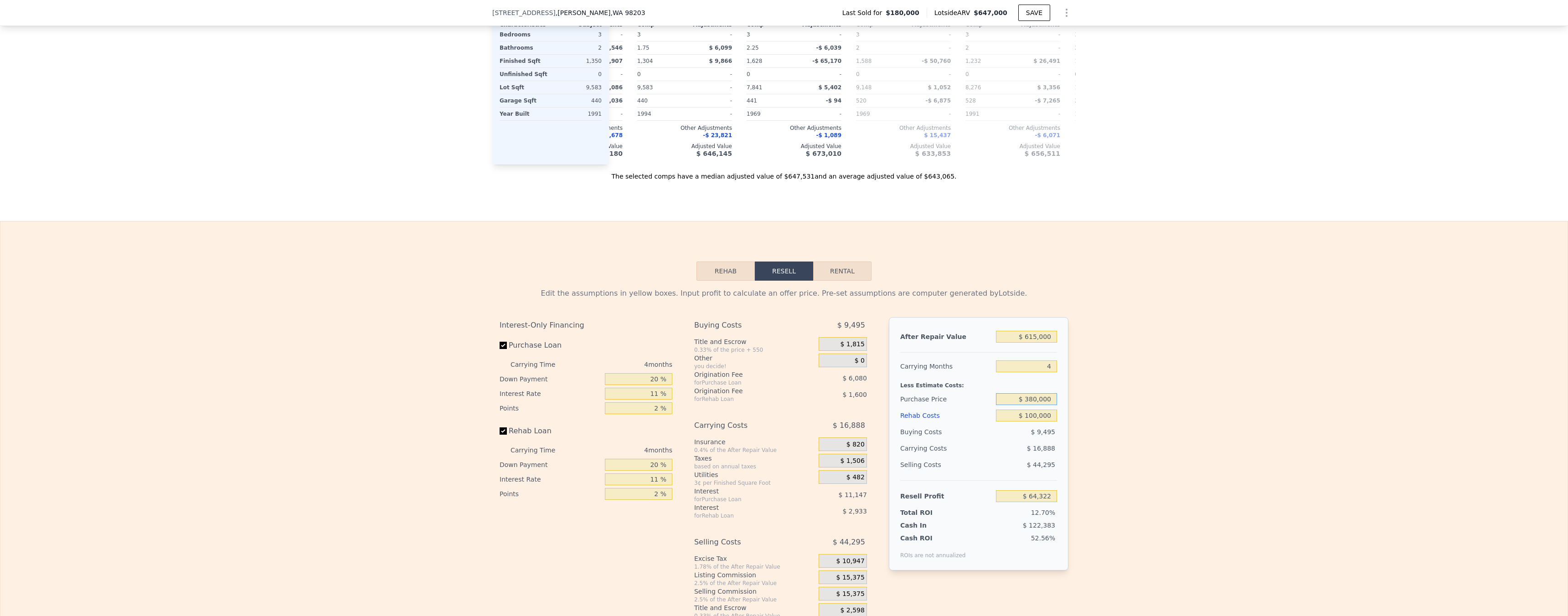
click at [1038, 405] on input "$ 380,000" at bounding box center [1027, 398] width 61 height 12
type input "$ 647,000"
type input "$ 0"
type input "$ 198,534"
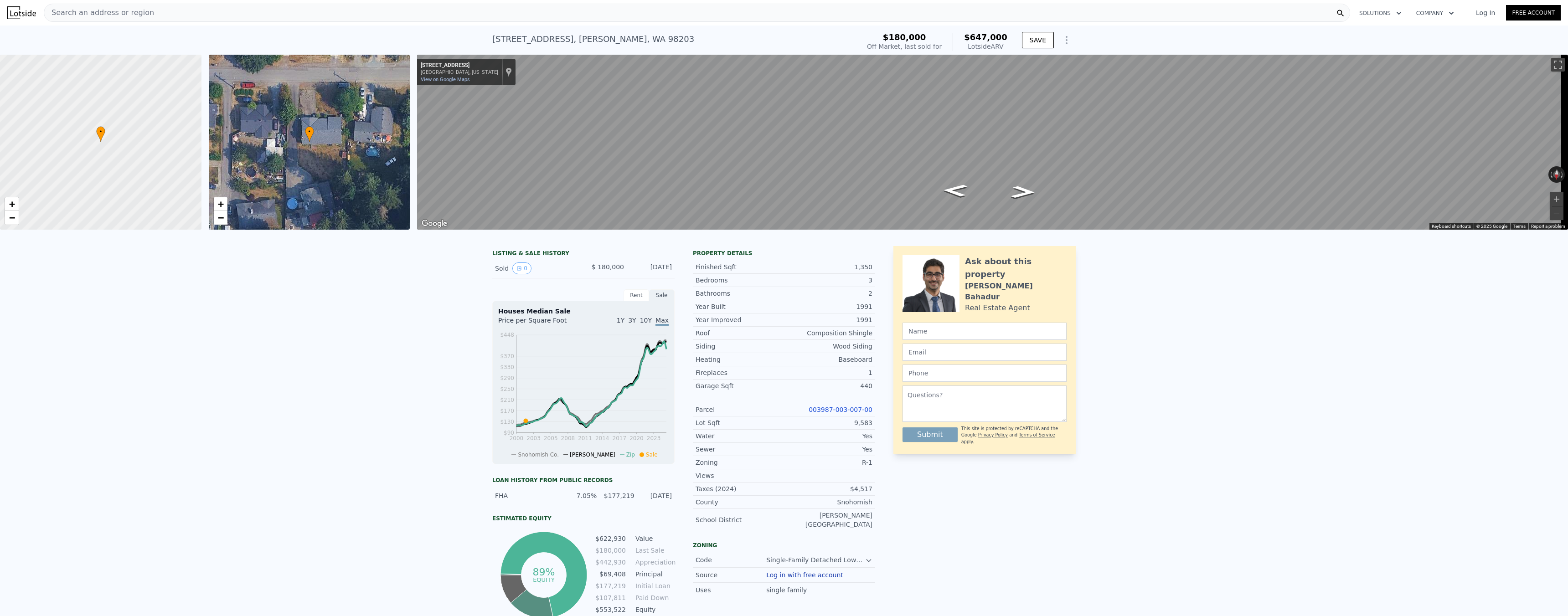
drag, startPoint x: 1567, startPoint y: 287, endPoint x: 1516, endPoint y: 1, distance: 290.5
click at [1567, 0] on html "Search an address or region Solutions Company Open main menu Log In Free Accoun…" at bounding box center [784, 308] width 1568 height 616
click at [309, 11] on div "Search an address or region" at bounding box center [697, 13] width 1306 height 18
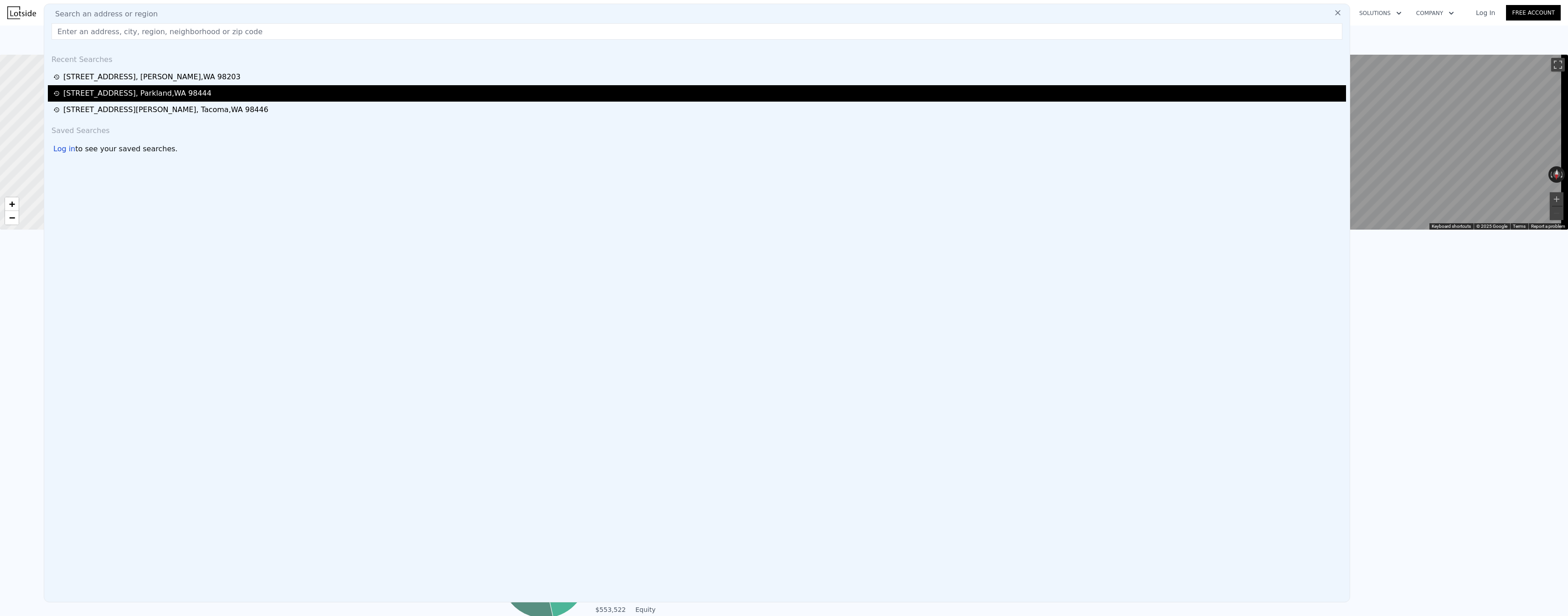
type input "1814 E Cherry"
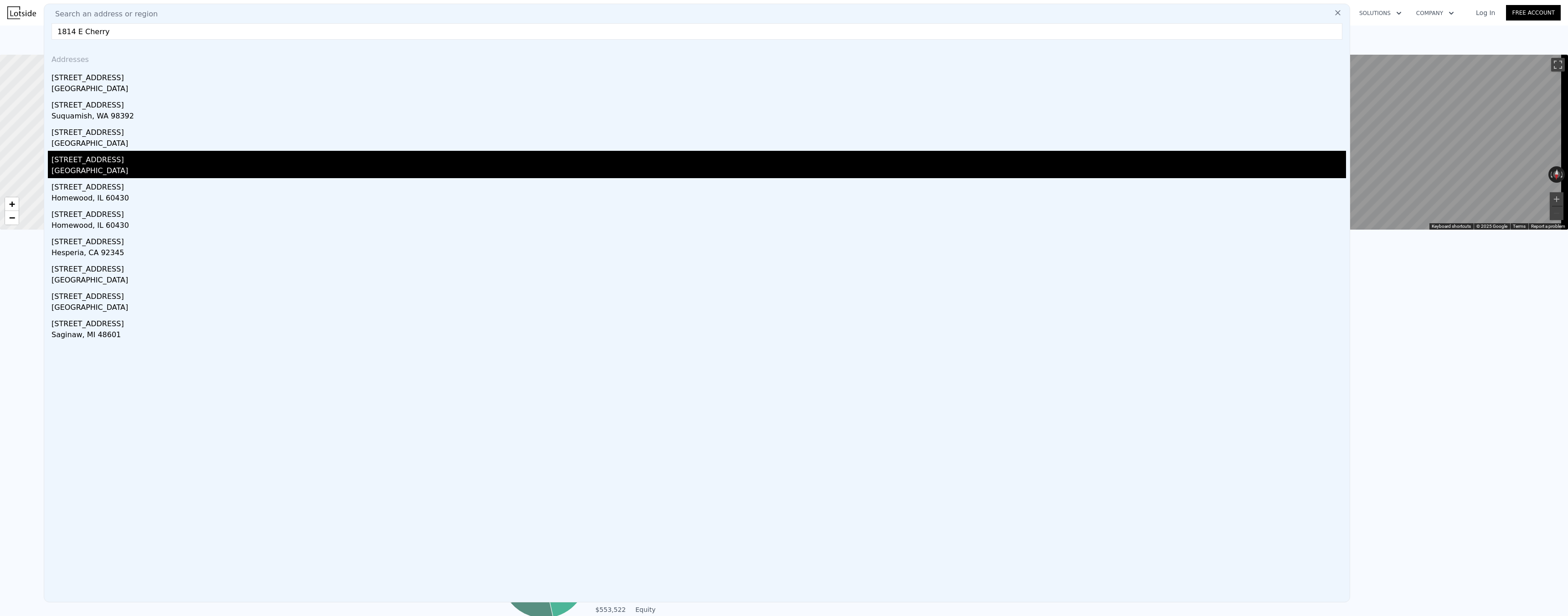
click at [94, 159] on div "[STREET_ADDRESS]" at bounding box center [698, 158] width 1295 height 15
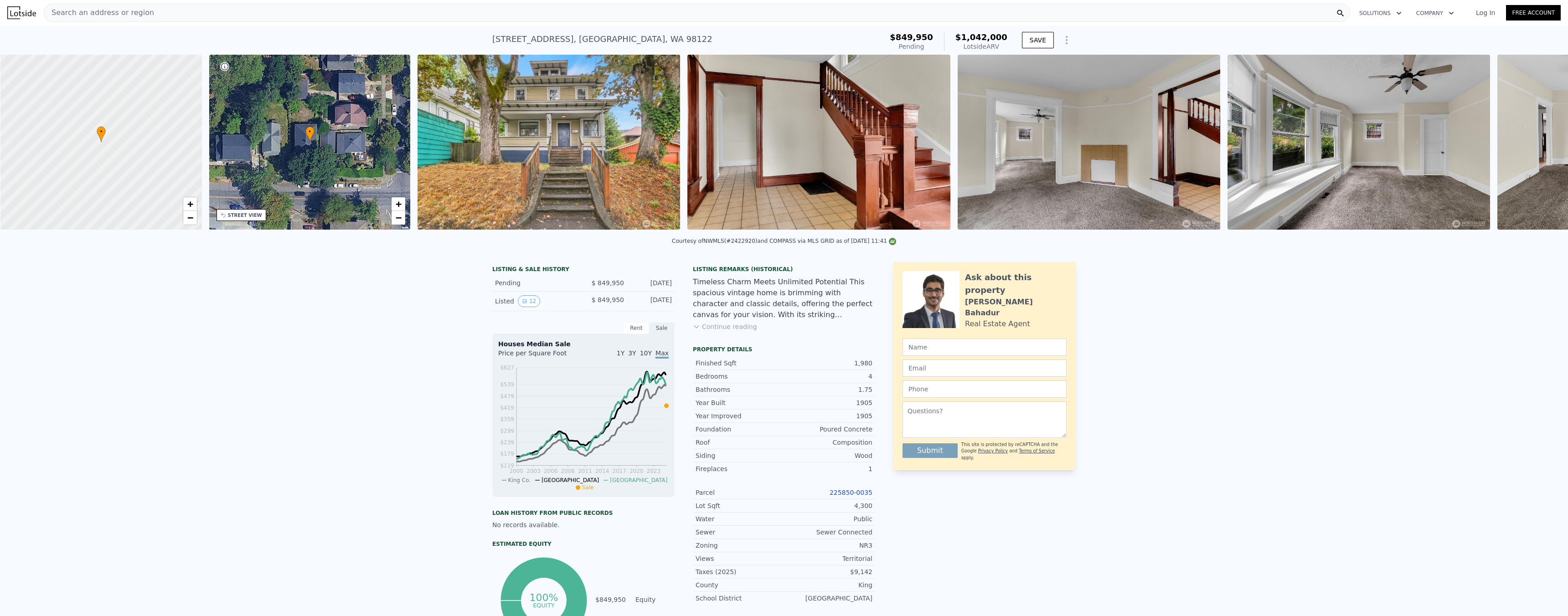
scroll to position [0, 4]
